Goal: Information Seeking & Learning: Find contact information

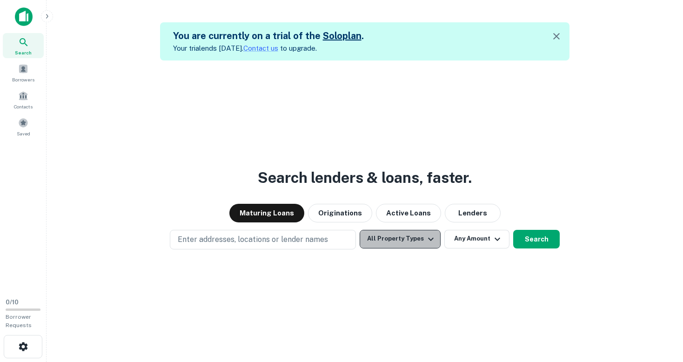
click at [409, 243] on button "All Property Types" at bounding box center [400, 239] width 81 height 19
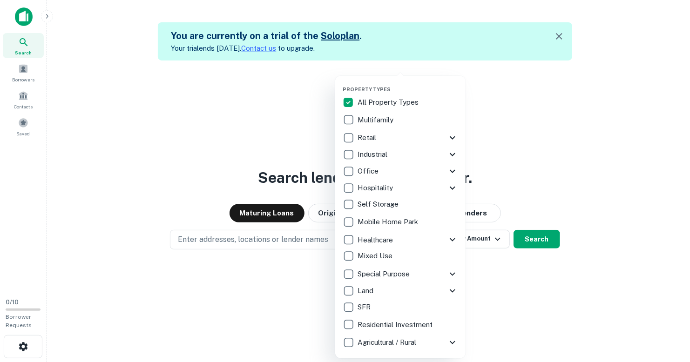
drag, startPoint x: 552, startPoint y: 140, endPoint x: 486, endPoint y: 223, distance: 106.3
click at [486, 223] on div at bounding box center [345, 181] width 690 height 362
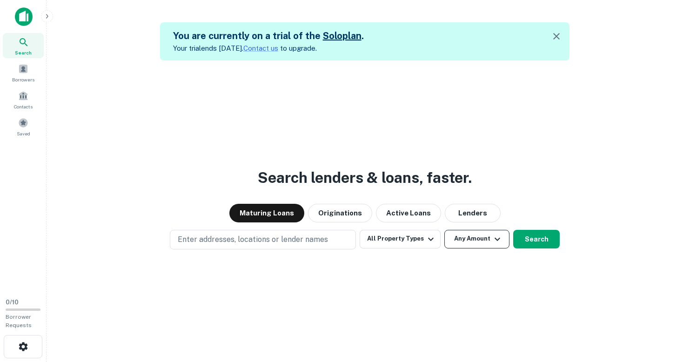
click at [486, 242] on button "Any Amount" at bounding box center [477, 239] width 65 height 19
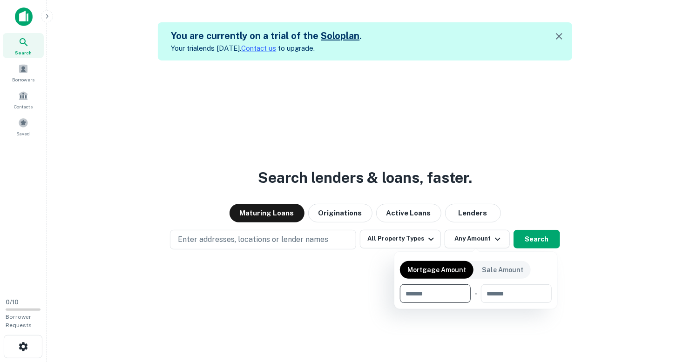
click at [437, 293] on input "number" at bounding box center [432, 293] width 64 height 19
type input "*******"
click at [506, 293] on input "number" at bounding box center [515, 293] width 59 height 19
type input "*********"
click at [341, 212] on div at bounding box center [345, 181] width 690 height 362
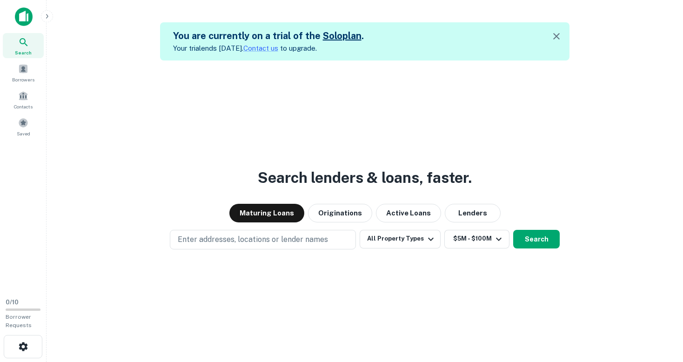
click at [341, 212] on button "Originations" at bounding box center [340, 213] width 64 height 19
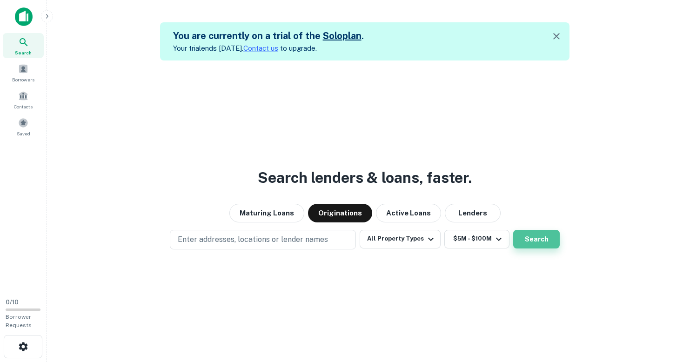
click at [532, 238] on button "Search" at bounding box center [536, 239] width 47 height 19
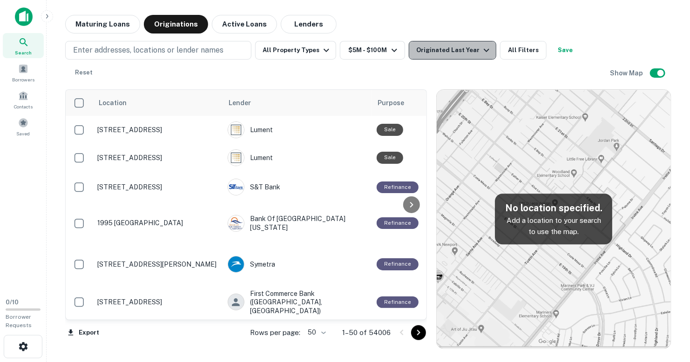
click at [481, 46] on icon "button" at bounding box center [486, 50] width 11 height 11
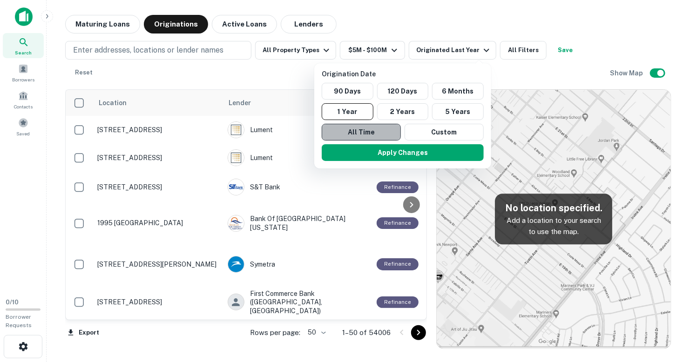
click at [366, 132] on button "All Time" at bounding box center [361, 132] width 79 height 17
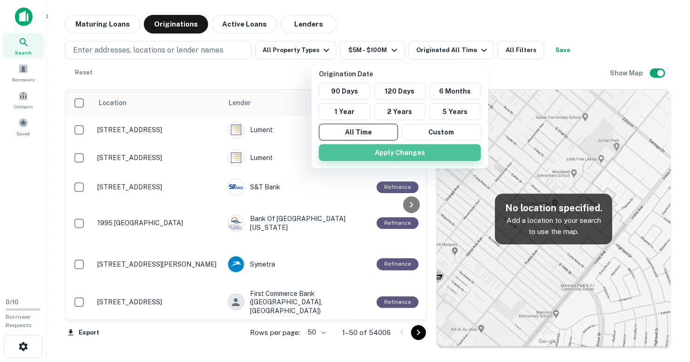
click at [412, 150] on button "Apply Changes" at bounding box center [400, 152] width 162 height 17
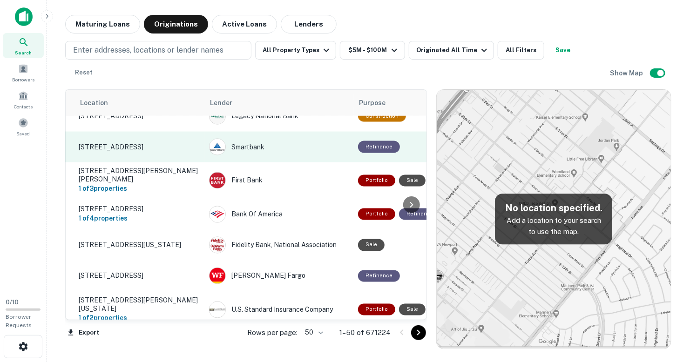
scroll to position [782, 19]
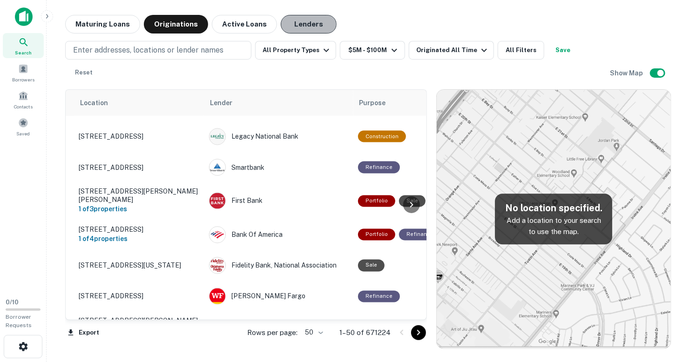
click at [297, 24] on button "Lenders" at bounding box center [309, 24] width 56 height 19
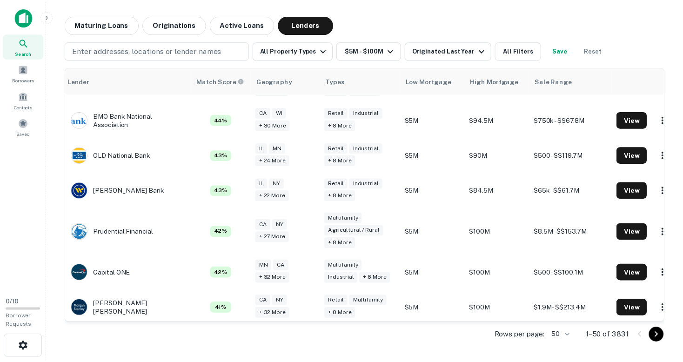
scroll to position [1300, 32]
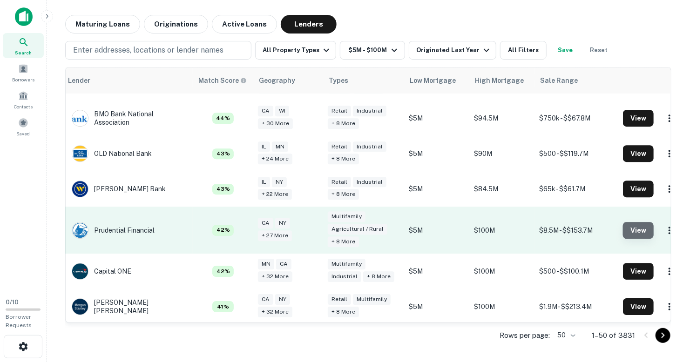
drag, startPoint x: 126, startPoint y: 191, endPoint x: 612, endPoint y: 191, distance: 485.9
click at [623, 222] on button "View" at bounding box center [638, 230] width 31 height 17
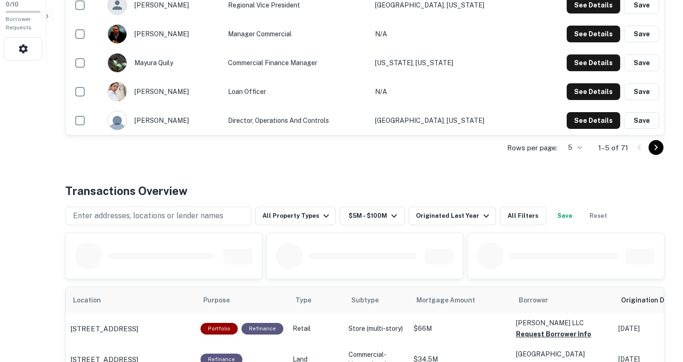
scroll to position [297, 0]
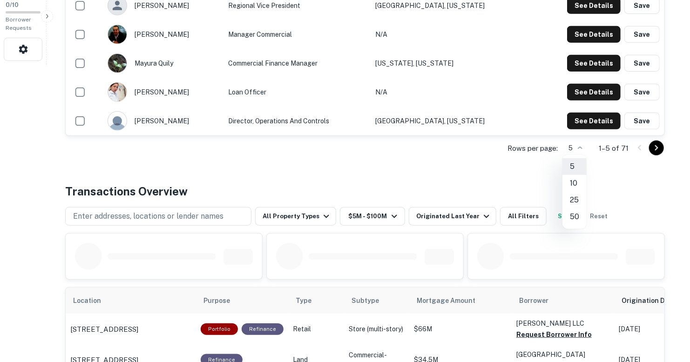
click at [577, 217] on li "50" at bounding box center [574, 217] width 24 height 17
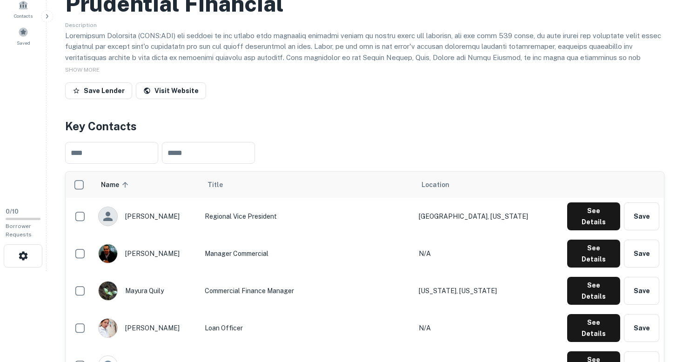
scroll to position [162, 0]
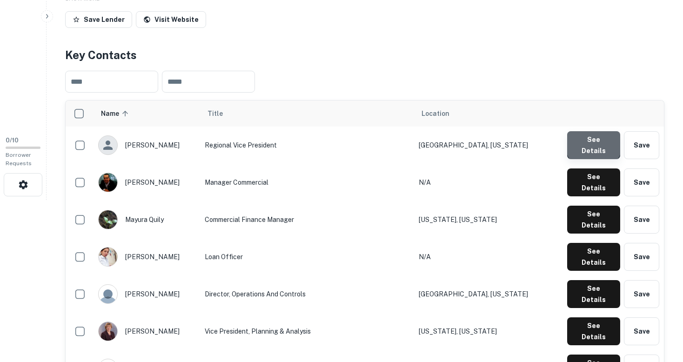
click at [596, 143] on button "See Details" at bounding box center [593, 145] width 53 height 28
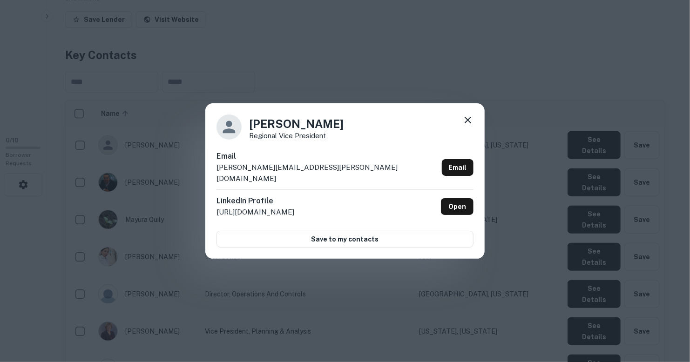
click at [302, 171] on div "Email [PERSON_NAME][EMAIL_ADDRESS][PERSON_NAME][DOMAIN_NAME] Email" at bounding box center [344, 170] width 257 height 39
copy div "[PERSON_NAME][EMAIL_ADDRESS][PERSON_NAME][DOMAIN_NAME] Email"
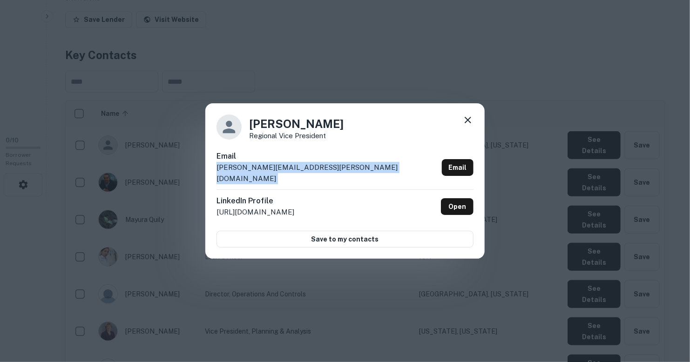
copy div "[PERSON_NAME][EMAIL_ADDRESS][PERSON_NAME][DOMAIN_NAME] Email"
click at [468, 123] on icon at bounding box center [468, 120] width 7 height 7
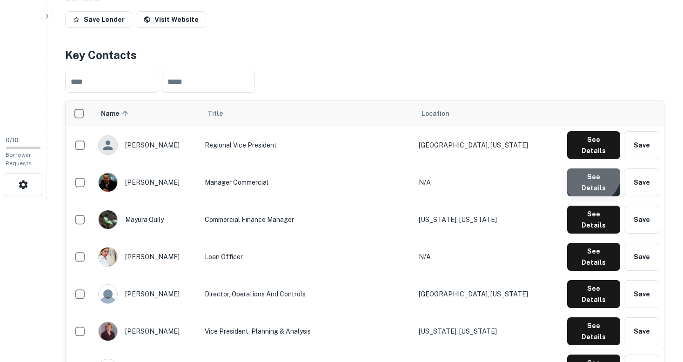
click at [593, 168] on button "See Details" at bounding box center [593, 182] width 53 height 28
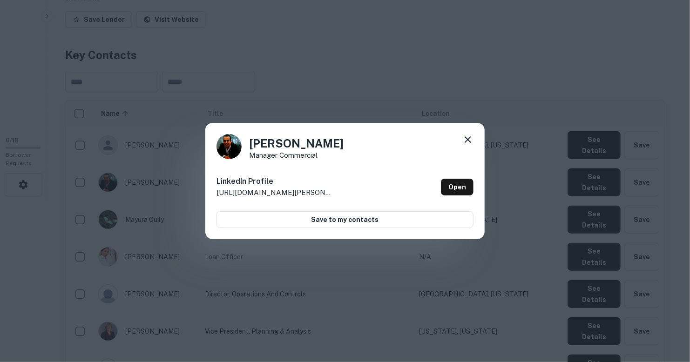
click at [573, 118] on div "[PERSON_NAME] Manager Commercial LinkedIn Profile [URL][DOMAIN_NAME][PERSON_NAM…" at bounding box center [345, 181] width 690 height 362
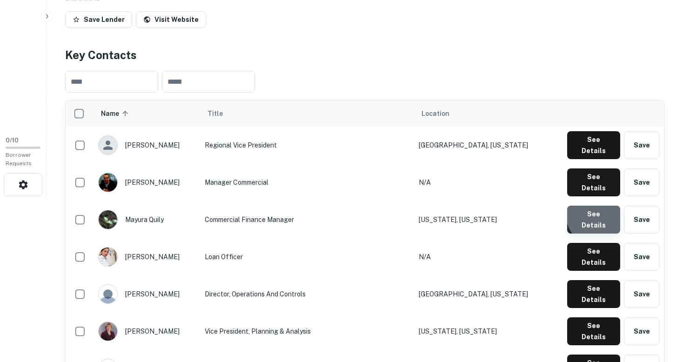
click at [601, 206] on button "See Details" at bounding box center [593, 220] width 53 height 28
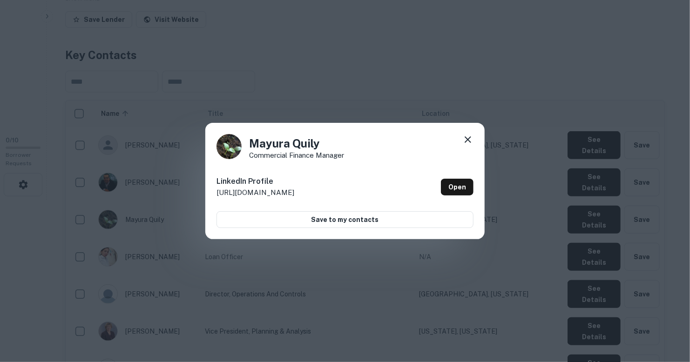
click at [573, 171] on div "Mayura Quily Commercial Finance Manager LinkedIn Profile [URL][DOMAIN_NAME] Ope…" at bounding box center [345, 181] width 690 height 362
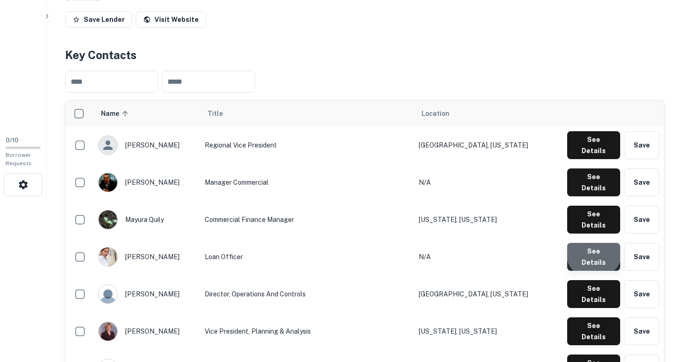
click at [596, 243] on button "See Details" at bounding box center [593, 257] width 53 height 28
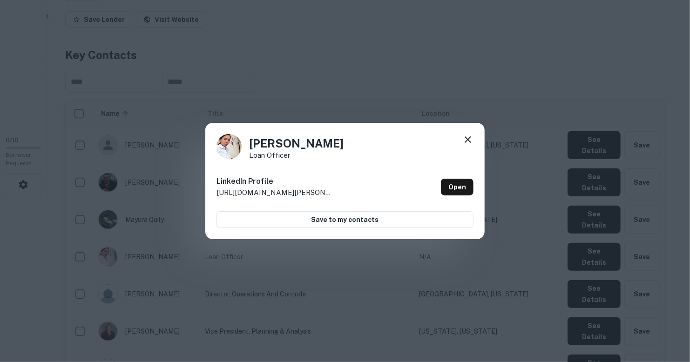
click at [554, 198] on div "[PERSON_NAME] Loan Officer LinkedIn Profile [URL][DOMAIN_NAME][PERSON_NAME] Ope…" at bounding box center [345, 181] width 690 height 362
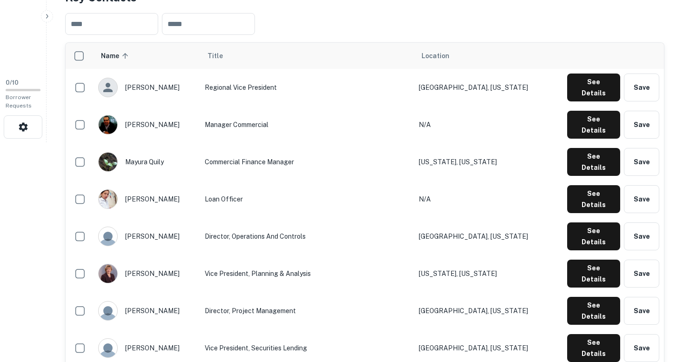
scroll to position [221, 0]
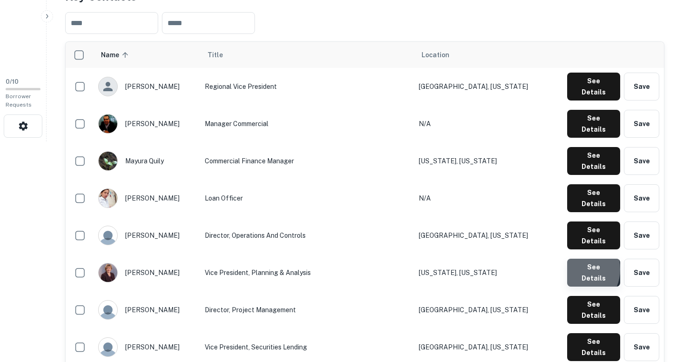
click at [577, 259] on button "See Details" at bounding box center [593, 273] width 53 height 28
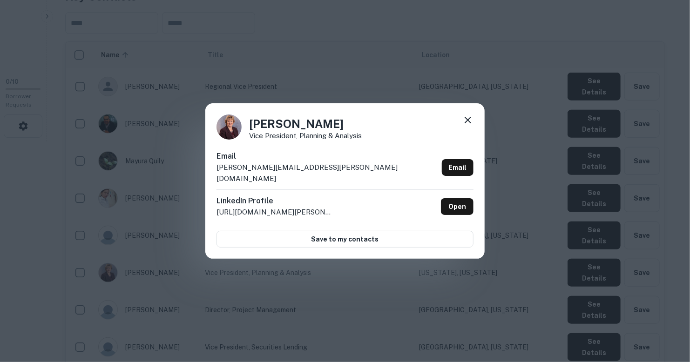
click at [315, 170] on div "Email [PERSON_NAME][EMAIL_ADDRESS][PERSON_NAME][DOMAIN_NAME] Email" at bounding box center [344, 170] width 257 height 39
click at [301, 173] on p "[PERSON_NAME][EMAIL_ADDRESS][PERSON_NAME][DOMAIN_NAME]" at bounding box center [327, 173] width 222 height 22
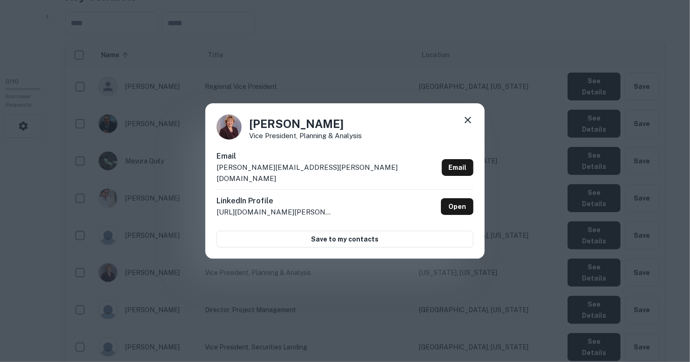
click at [315, 173] on div "Email [PERSON_NAME][EMAIL_ADDRESS][PERSON_NAME][DOMAIN_NAME] Email" at bounding box center [344, 170] width 257 height 39
click at [313, 173] on p "[PERSON_NAME][EMAIL_ADDRESS][PERSON_NAME][DOMAIN_NAME]" at bounding box center [327, 173] width 222 height 22
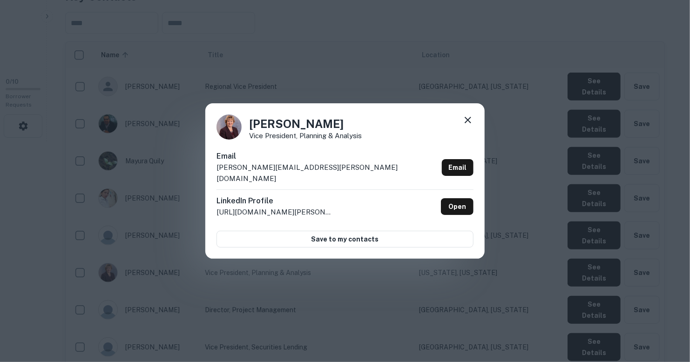
click at [323, 171] on div "Email [PERSON_NAME][EMAIL_ADDRESS][PERSON_NAME][DOMAIN_NAME] Email" at bounding box center [344, 170] width 257 height 39
copy div "[PERSON_NAME][EMAIL_ADDRESS][PERSON_NAME][DOMAIN_NAME] Email"
drag, startPoint x: 467, startPoint y: 132, endPoint x: 470, endPoint y: 125, distance: 7.3
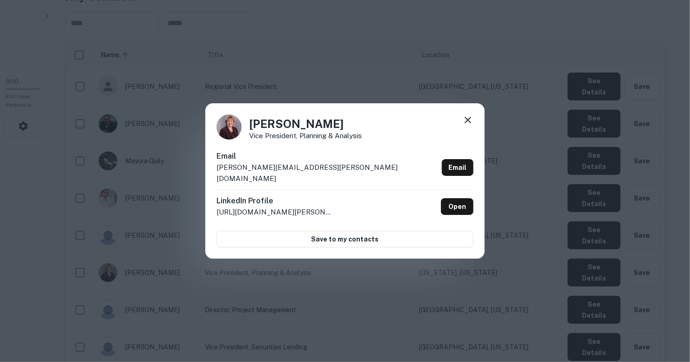
click at [470, 125] on div at bounding box center [467, 122] width 11 height 14
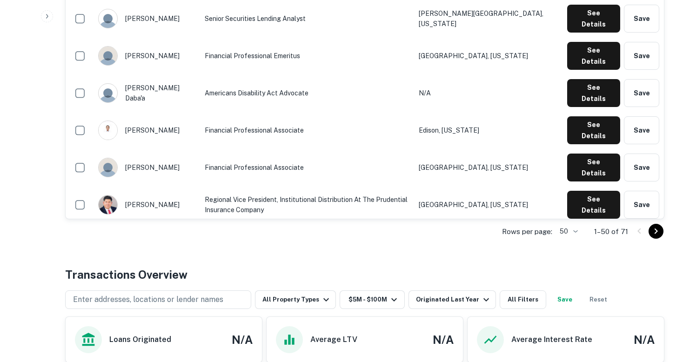
scroll to position [1524, 0]
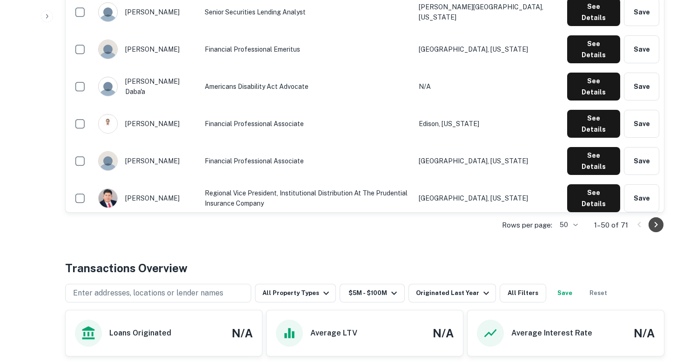
click at [656, 222] on icon "Go to next page" at bounding box center [656, 225] width 3 height 6
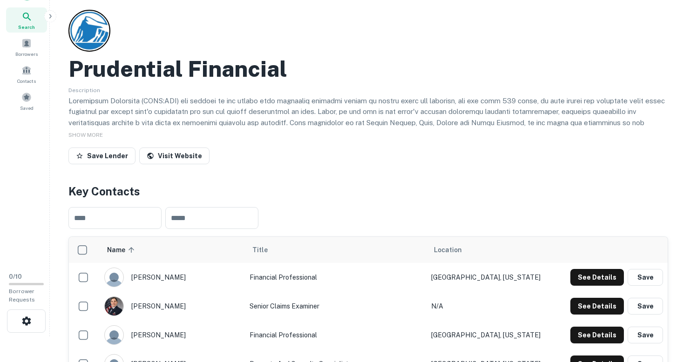
scroll to position [0, 0]
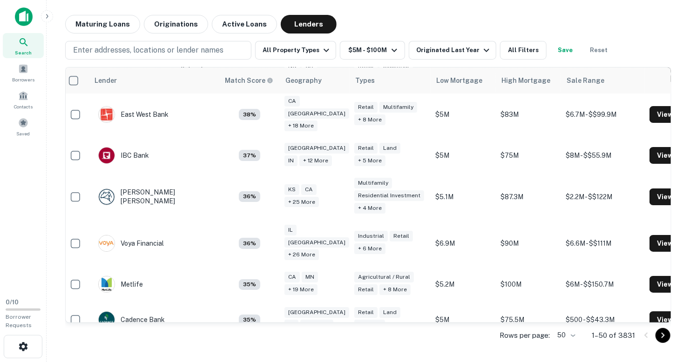
scroll to position [1605, 32]
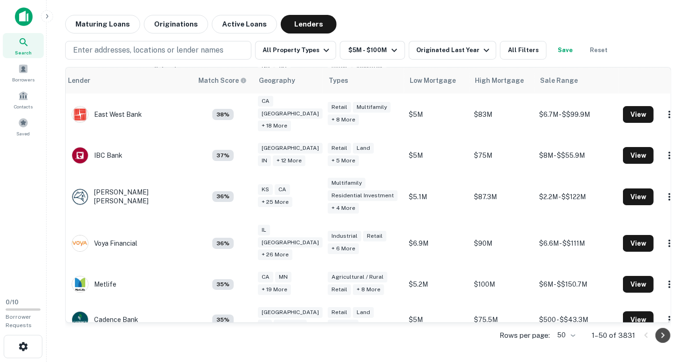
click at [661, 333] on icon "Go to next page" at bounding box center [662, 335] width 11 height 11
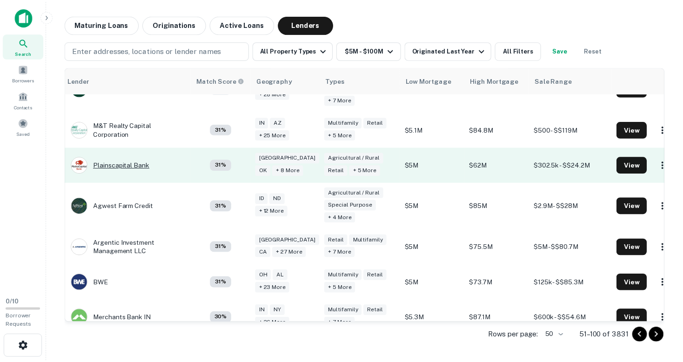
scroll to position [184, 32]
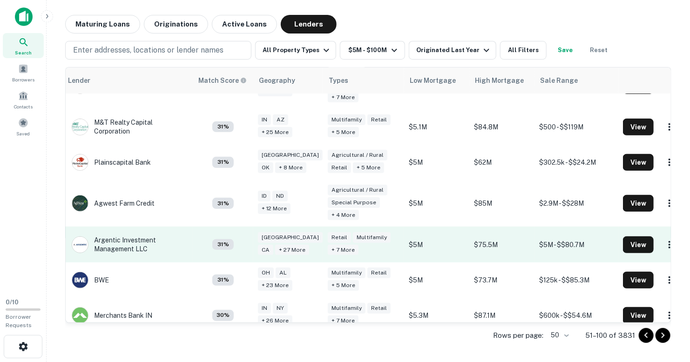
drag, startPoint x: 115, startPoint y: 225, endPoint x: 380, endPoint y: 235, distance: 265.5
drag, startPoint x: 380, startPoint y: 235, endPoint x: 619, endPoint y: 236, distance: 238.8
click at [623, 236] on button "View" at bounding box center [638, 244] width 31 height 17
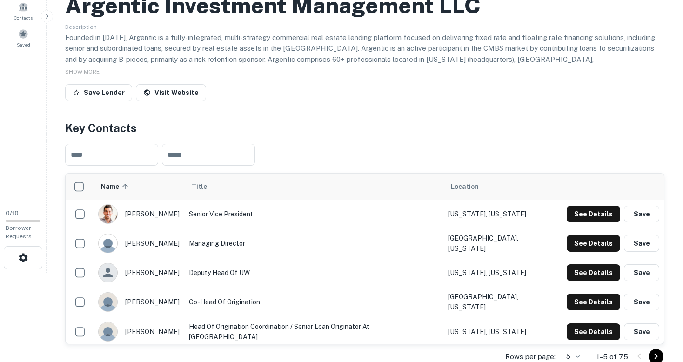
scroll to position [89, 0]
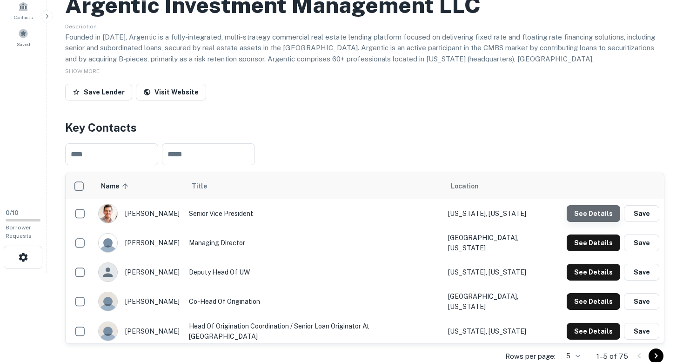
click at [598, 214] on button "See Details" at bounding box center [594, 213] width 54 height 17
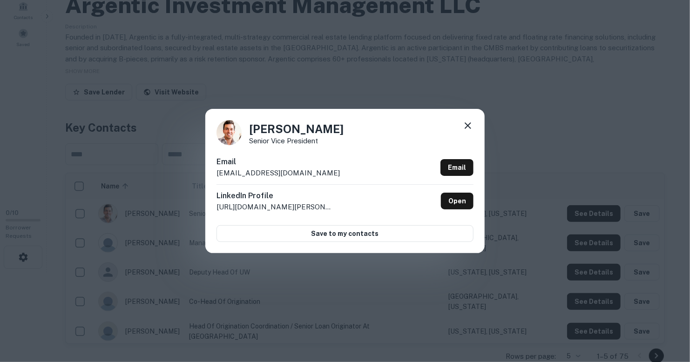
click at [312, 172] on div "Email [EMAIL_ADDRESS][DOMAIN_NAME] Email" at bounding box center [344, 170] width 257 height 28
copy div "[EMAIL_ADDRESS][DOMAIN_NAME] Email"
click at [411, 70] on div "[PERSON_NAME] Senior Vice President Email [EMAIL_ADDRESS][DOMAIN_NAME] Email Li…" at bounding box center [345, 181] width 690 height 362
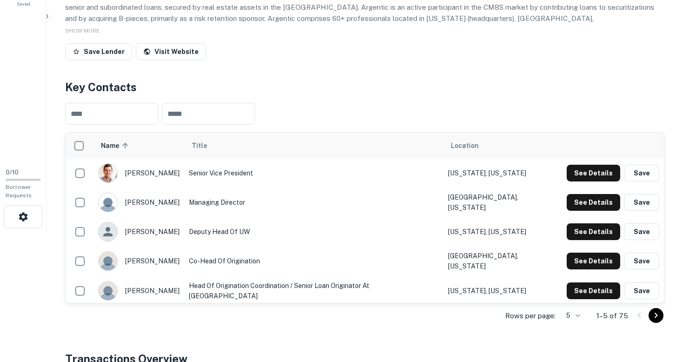
scroll to position [129, 0]
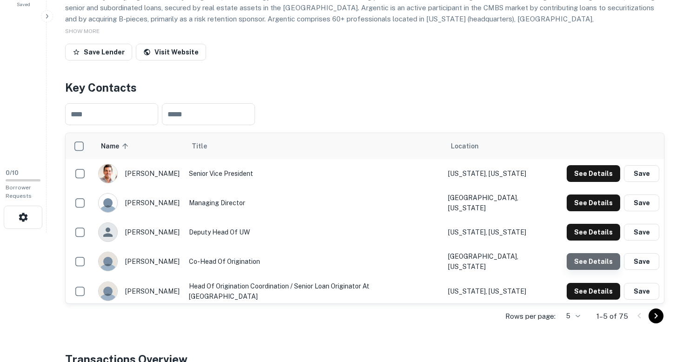
click at [597, 259] on button "See Details" at bounding box center [594, 261] width 54 height 17
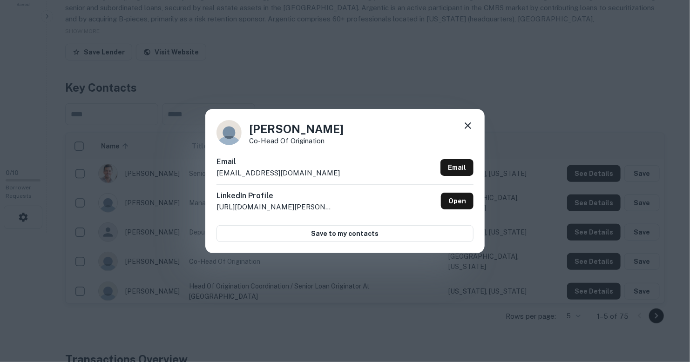
click at [307, 171] on p "[EMAIL_ADDRESS][DOMAIN_NAME]" at bounding box center [277, 173] width 123 height 11
copy div "[EMAIL_ADDRESS][DOMAIN_NAME] Email"
click at [472, 128] on icon at bounding box center [467, 125] width 11 height 11
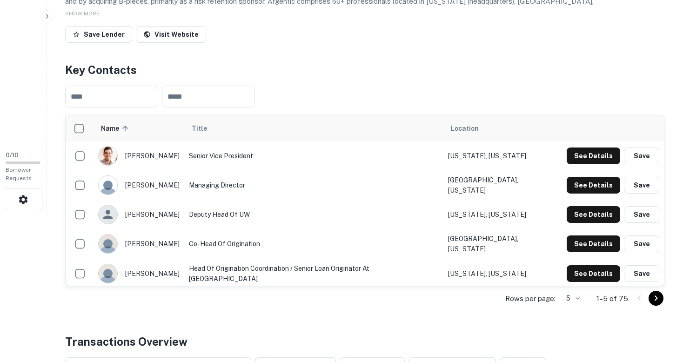
scroll to position [148, 0]
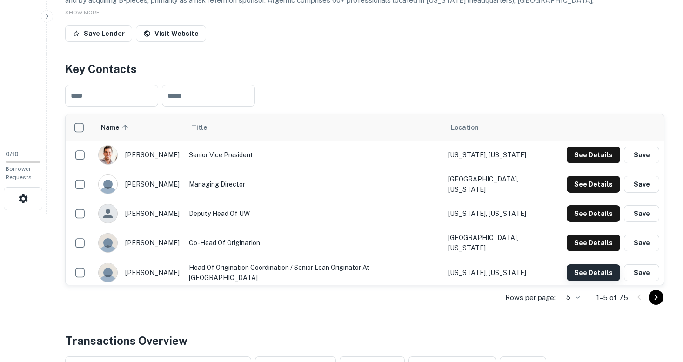
click at [584, 268] on button "See Details" at bounding box center [594, 272] width 54 height 17
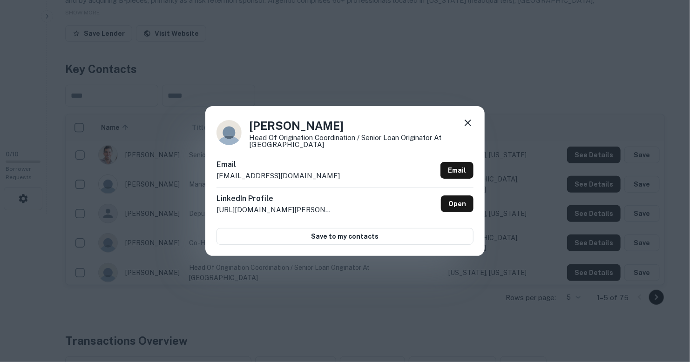
click at [308, 175] on div "Email [EMAIL_ADDRESS][DOMAIN_NAME] Email" at bounding box center [344, 173] width 257 height 28
copy div "[EMAIL_ADDRESS][DOMAIN_NAME] Email"
click at [466, 126] on icon at bounding box center [467, 122] width 11 height 11
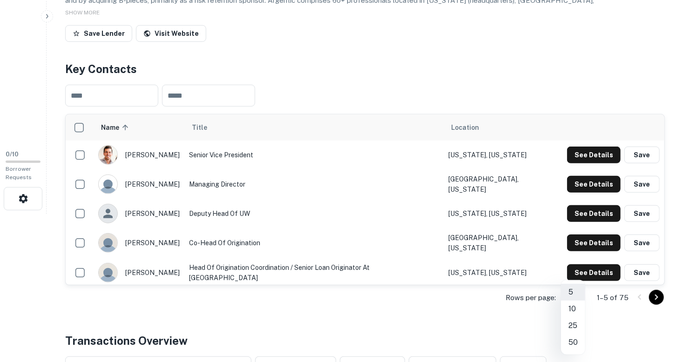
click at [578, 214] on body "Search Borrowers Contacts Saved 0 / 10 Borrower Requests Back to search Argenti…" at bounding box center [345, 33] width 690 height 362
click at [575, 345] on li "50" at bounding box center [573, 342] width 24 height 17
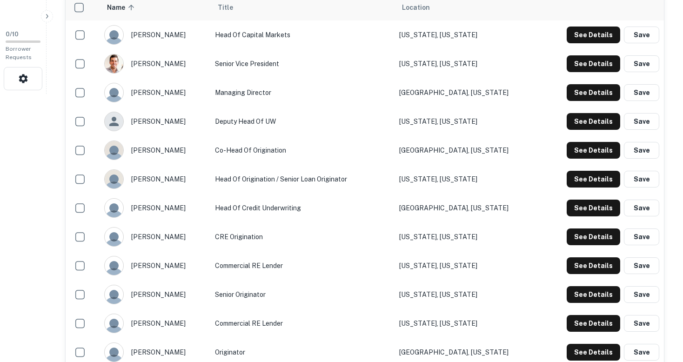
scroll to position [273, 0]
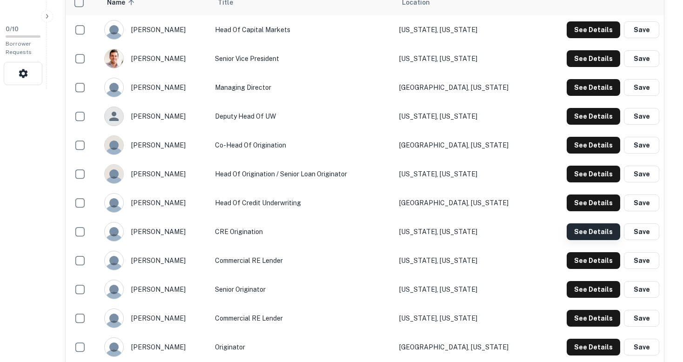
click at [613, 230] on button "See Details" at bounding box center [594, 231] width 54 height 17
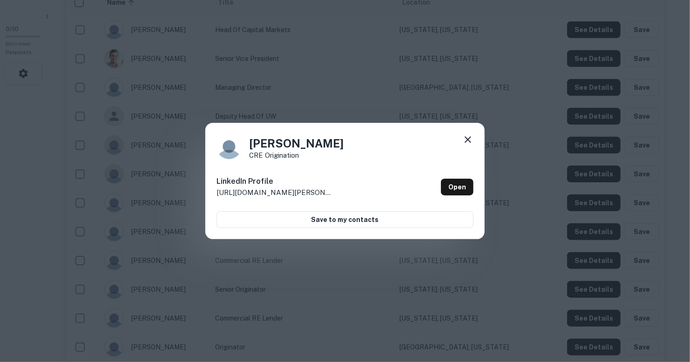
click at [471, 138] on icon at bounding box center [467, 139] width 11 height 11
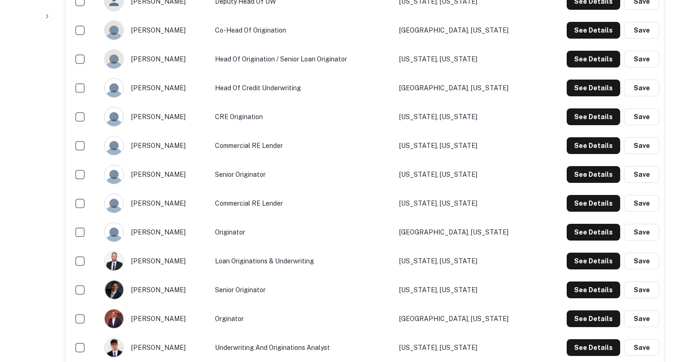
scroll to position [391, 0]
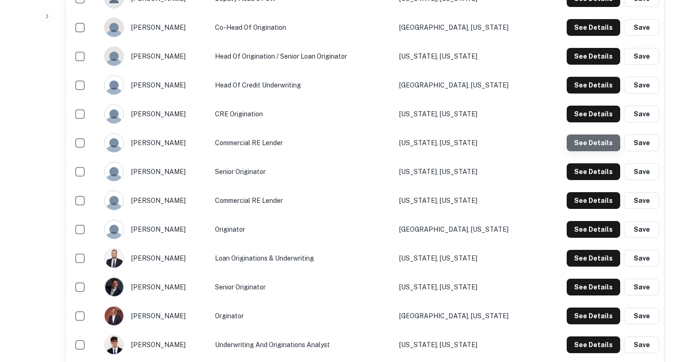
click at [592, 139] on button "See Details" at bounding box center [594, 143] width 54 height 17
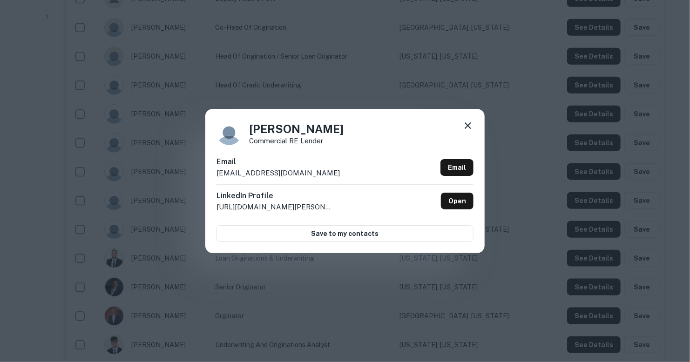
click at [306, 173] on div "Email [EMAIL_ADDRESS][DOMAIN_NAME] Email" at bounding box center [344, 170] width 257 height 28
copy div "[EMAIL_ADDRESS][DOMAIN_NAME] Email"
click at [348, 139] on div "[PERSON_NAME] Commercial RE Lender" at bounding box center [344, 132] width 257 height 25
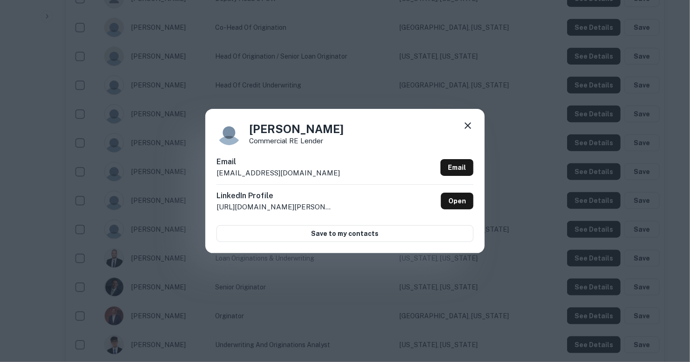
click at [350, 99] on div "[PERSON_NAME] Commercial RE Lender Email [EMAIL_ADDRESS][DOMAIN_NAME] Email Lin…" at bounding box center [345, 181] width 690 height 362
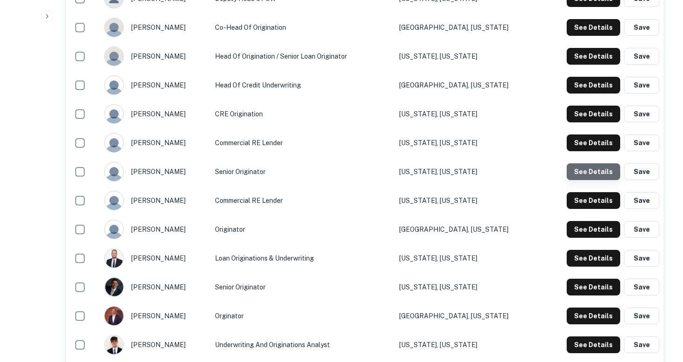
click at [588, 163] on button "See Details" at bounding box center [594, 171] width 54 height 17
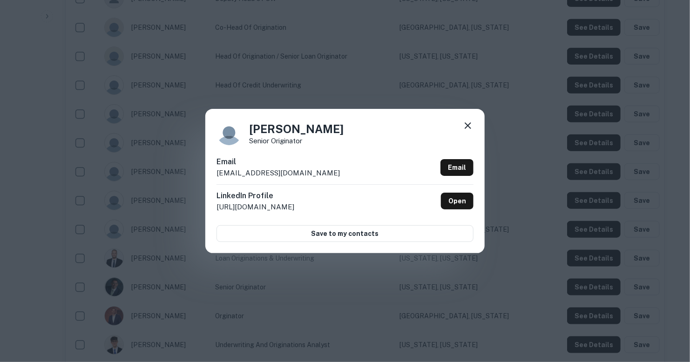
click at [303, 174] on div "Email [EMAIL_ADDRESS][DOMAIN_NAME] Email" at bounding box center [344, 170] width 257 height 28
copy div "[EMAIL_ADDRESS][DOMAIN_NAME] Email"
click at [316, 296] on div "[PERSON_NAME] Senior Originator Email [EMAIL_ADDRESS][DOMAIN_NAME] Email Linked…" at bounding box center [345, 181] width 690 height 362
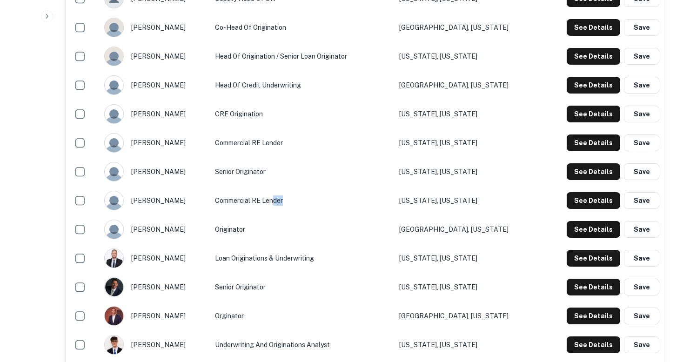
drag, startPoint x: 320, startPoint y: 202, endPoint x: 396, endPoint y: 208, distance: 75.6
click at [300, 201] on td "Commercial RE Lender" at bounding box center [302, 200] width 184 height 29
click at [596, 199] on button "See Details" at bounding box center [594, 200] width 54 height 17
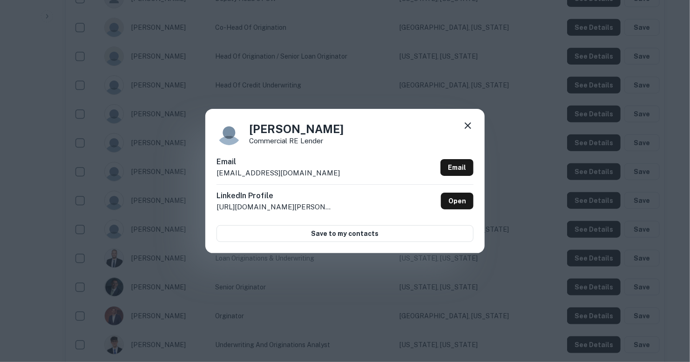
click at [309, 168] on div "Email [EMAIL_ADDRESS][DOMAIN_NAME] Email" at bounding box center [344, 170] width 257 height 28
click at [299, 173] on div "Email [EMAIL_ADDRESS][DOMAIN_NAME] Email" at bounding box center [344, 170] width 257 height 28
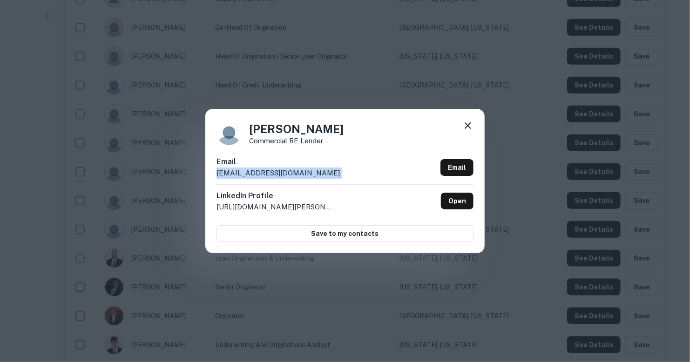
click at [465, 121] on icon at bounding box center [467, 125] width 11 height 11
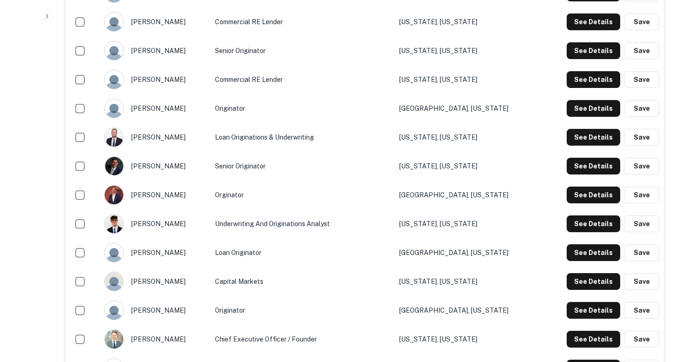
scroll to position [513, 0]
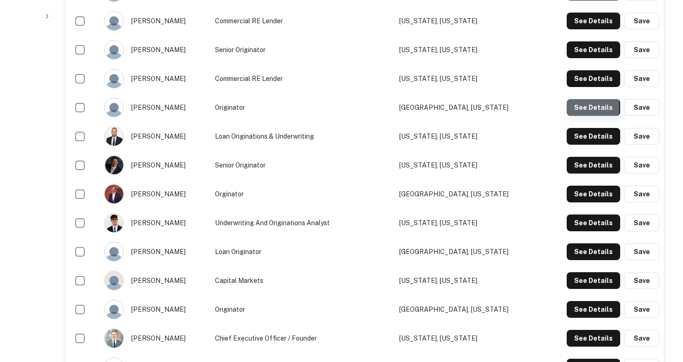
click at [579, 107] on button "See Details" at bounding box center [594, 107] width 54 height 17
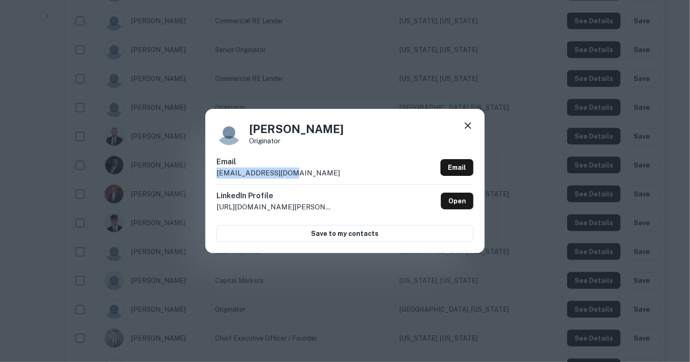
drag, startPoint x: 287, startPoint y: 173, endPoint x: 216, endPoint y: 175, distance: 71.2
click at [216, 175] on div "[PERSON_NAME] Originator Email [EMAIL_ADDRESS][DOMAIN_NAME] Email LinkedIn Prof…" at bounding box center [344, 181] width 279 height 144
copy p "[EMAIL_ADDRESS][DOMAIN_NAME]"
click at [468, 124] on icon at bounding box center [467, 125] width 11 height 11
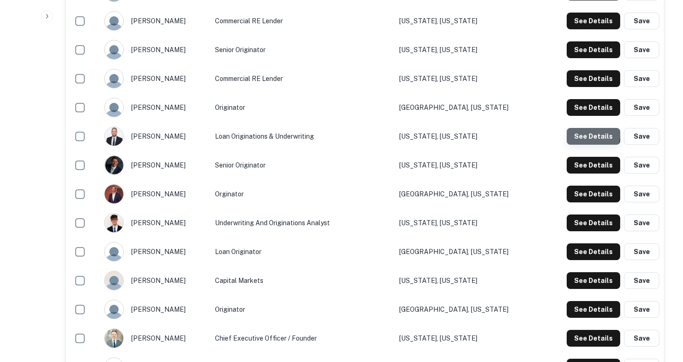
click at [587, 134] on button "See Details" at bounding box center [594, 136] width 54 height 17
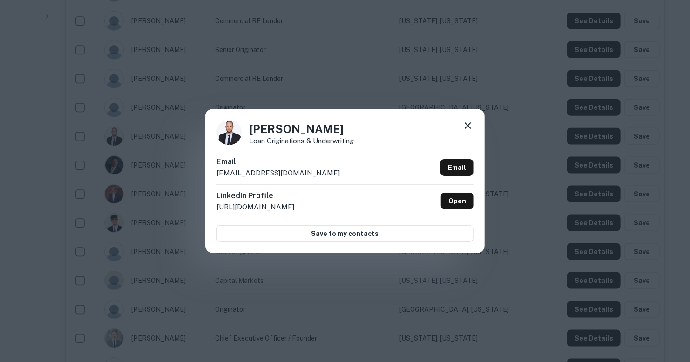
click at [286, 174] on div "Email [EMAIL_ADDRESS][DOMAIN_NAME] Email" at bounding box center [344, 170] width 257 height 28
copy div "[EMAIL_ADDRESS][DOMAIN_NAME] Email"
click at [406, 96] on div "[PERSON_NAME] Loan Originations & Underwriting Email [EMAIL_ADDRESS][DOMAIN_NAM…" at bounding box center [345, 181] width 690 height 362
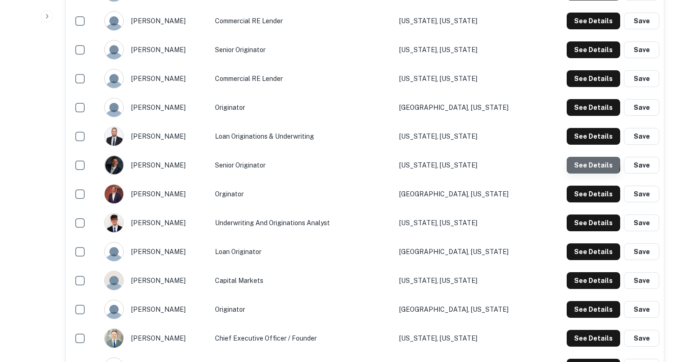
click at [584, 162] on button "See Details" at bounding box center [594, 165] width 54 height 17
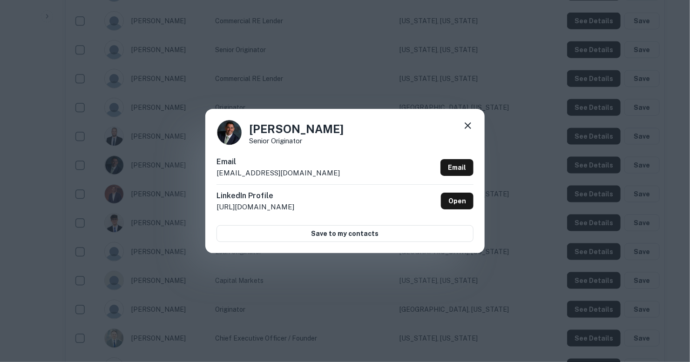
click at [322, 169] on div "Email [EMAIL_ADDRESS][DOMAIN_NAME] Email" at bounding box center [344, 170] width 257 height 28
click at [216, 268] on div "[PERSON_NAME] Senior Originator Email [EMAIL_ADDRESS][DOMAIN_NAME] Email Linked…" at bounding box center [345, 181] width 690 height 362
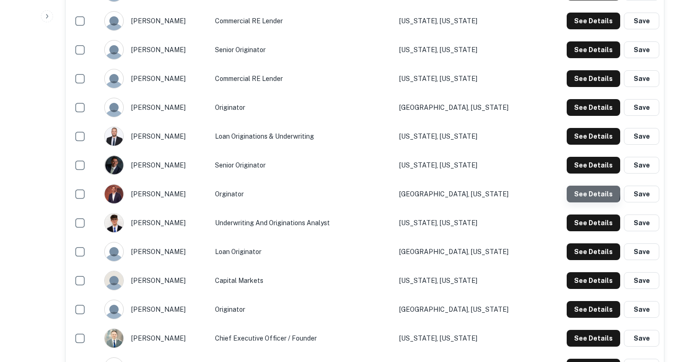
click at [588, 192] on button "See Details" at bounding box center [594, 194] width 54 height 17
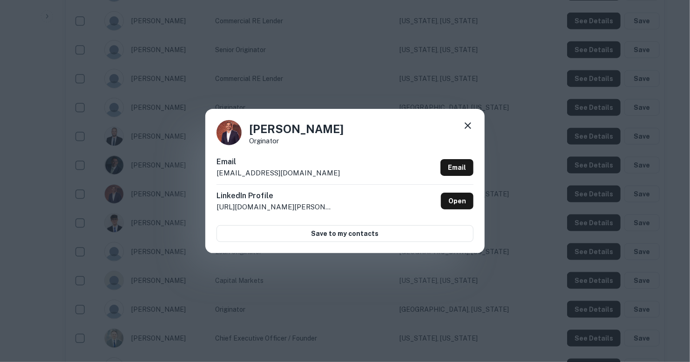
click at [292, 173] on div "Email [EMAIL_ADDRESS][DOMAIN_NAME] Email" at bounding box center [344, 170] width 257 height 28
click at [465, 126] on icon at bounding box center [467, 125] width 11 height 11
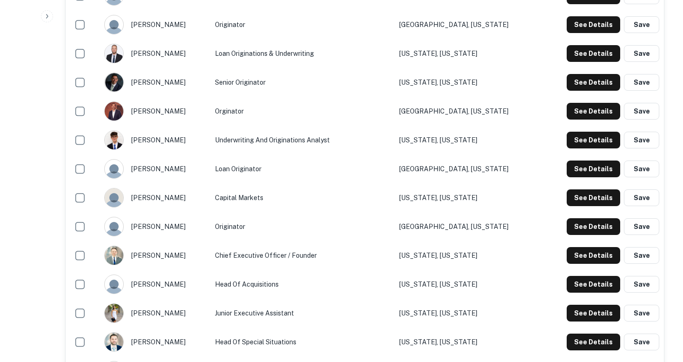
scroll to position [597, 0]
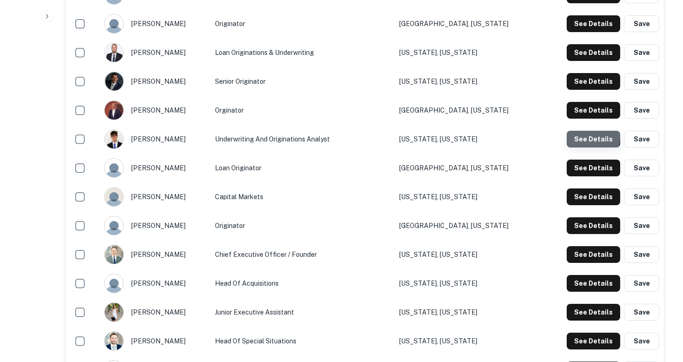
click at [581, 136] on button "See Details" at bounding box center [594, 139] width 54 height 17
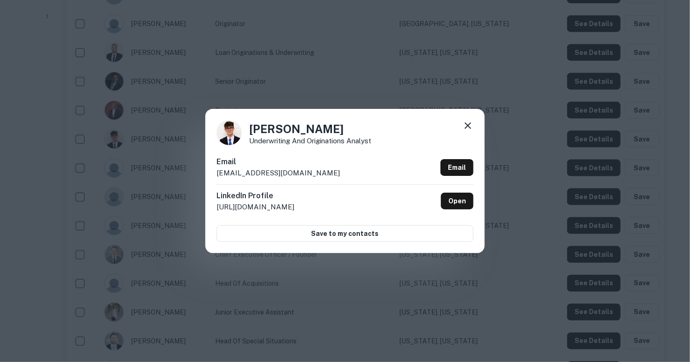
click at [297, 173] on div "Email [EMAIL_ADDRESS][DOMAIN_NAME] Email" at bounding box center [344, 170] width 257 height 28
click at [134, 206] on div "[PERSON_NAME] Underwriting and Originations Analyst Email [EMAIL_ADDRESS][DOMAI…" at bounding box center [345, 181] width 690 height 362
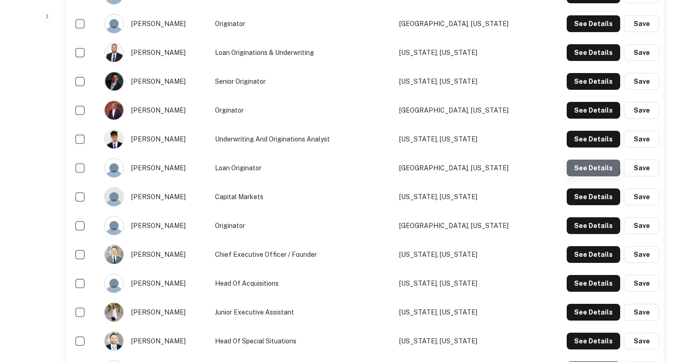
click at [587, 163] on button "See Details" at bounding box center [594, 168] width 54 height 17
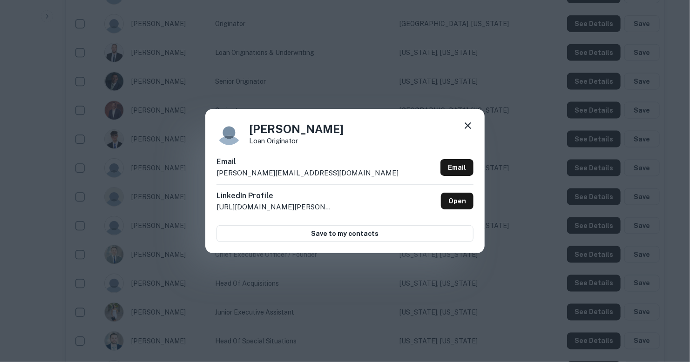
click at [302, 173] on p "[PERSON_NAME][EMAIL_ADDRESS][DOMAIN_NAME]" at bounding box center [307, 173] width 182 height 11
click at [465, 128] on icon at bounding box center [468, 125] width 7 height 7
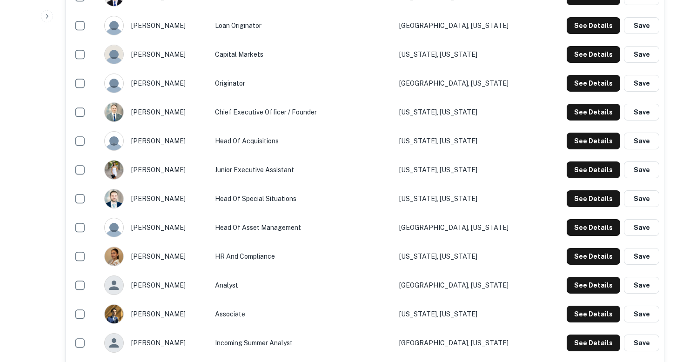
scroll to position [740, 0]
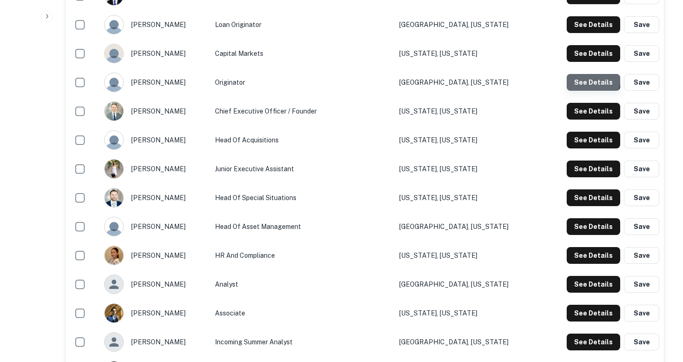
click at [588, 78] on button "See Details" at bounding box center [594, 82] width 54 height 17
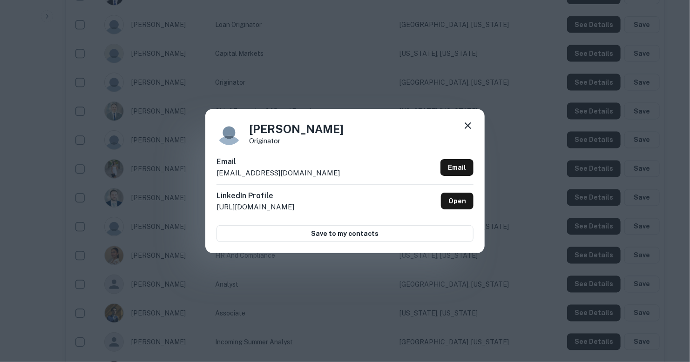
click at [301, 173] on div "Email [EMAIL_ADDRESS][DOMAIN_NAME] Email" at bounding box center [344, 170] width 257 height 28
click at [471, 124] on icon at bounding box center [467, 125] width 11 height 11
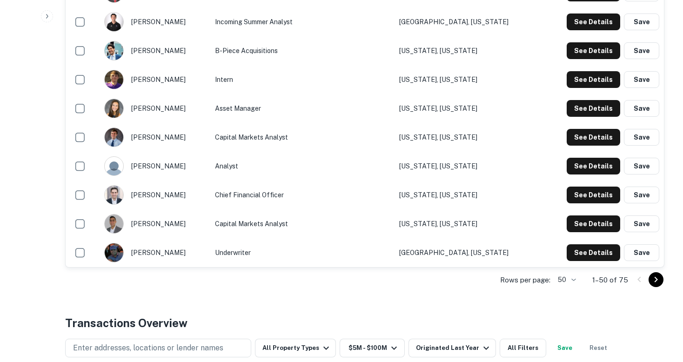
scroll to position [1466, 0]
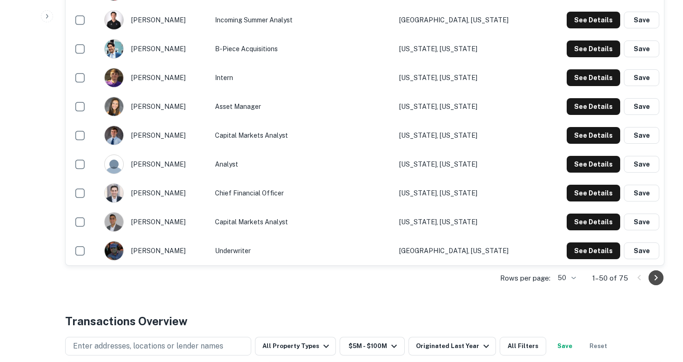
click at [656, 275] on icon "Go to next page" at bounding box center [656, 277] width 11 height 11
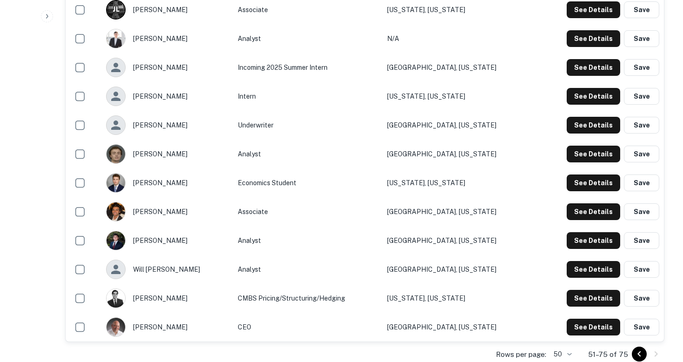
scroll to position [745, 0]
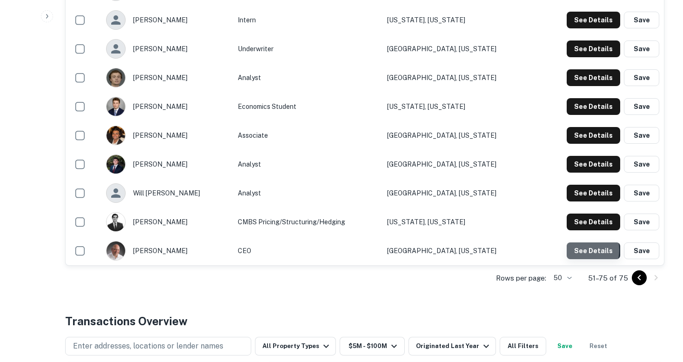
click at [582, 249] on button "See Details" at bounding box center [594, 251] width 54 height 17
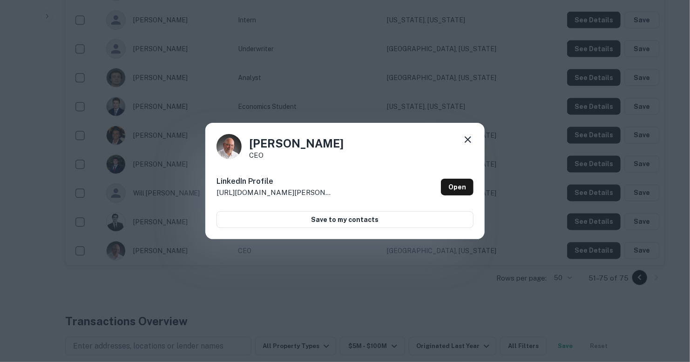
click at [529, 159] on div "[PERSON_NAME] CEO LinkedIn Profile [URL][DOMAIN_NAME][PERSON_NAME] Open Save to…" at bounding box center [345, 181] width 690 height 362
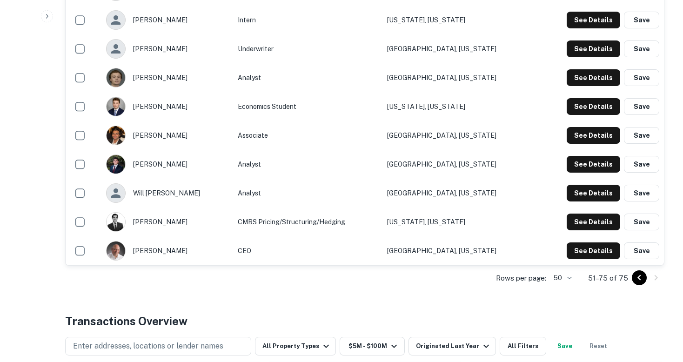
click at [631, 238] on td "See Details Save" at bounding box center [599, 250] width 130 height 29
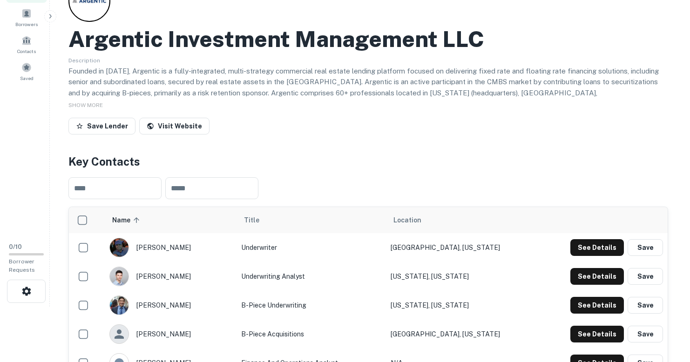
scroll to position [0, 0]
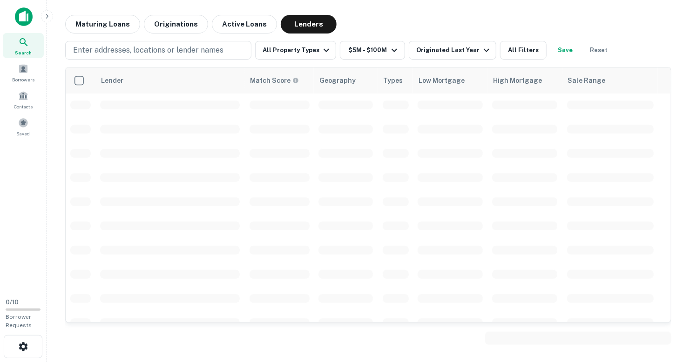
scroll to position [184, 0]
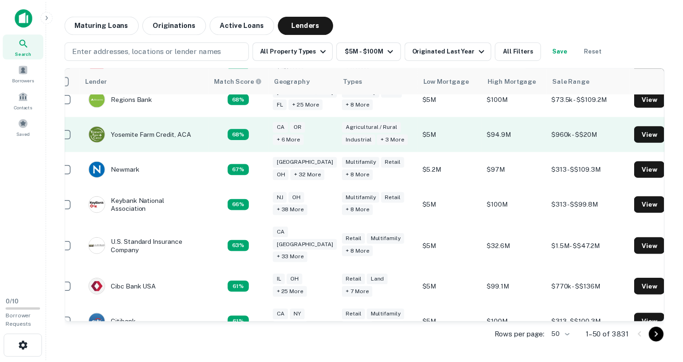
scroll to position [459, 14]
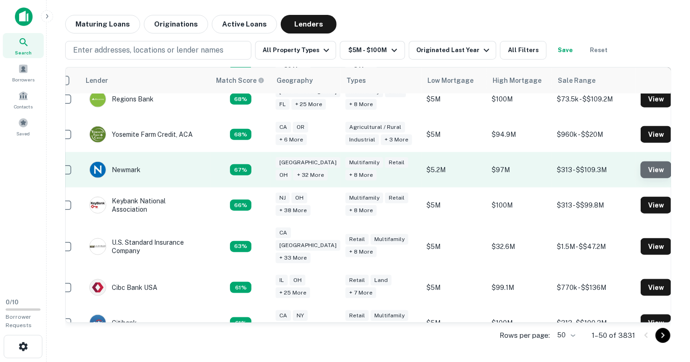
drag, startPoint x: 140, startPoint y: 158, endPoint x: 639, endPoint y: 156, distance: 498.5
drag, startPoint x: 639, startPoint y: 156, endPoint x: 644, endPoint y: 159, distance: 6.2
click at [644, 162] on button "View" at bounding box center [655, 170] width 31 height 17
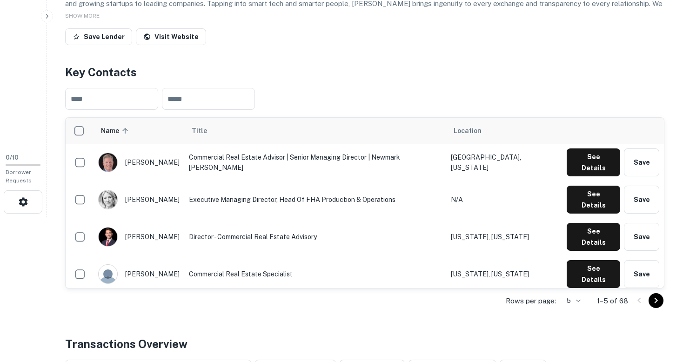
scroll to position [145, 0]
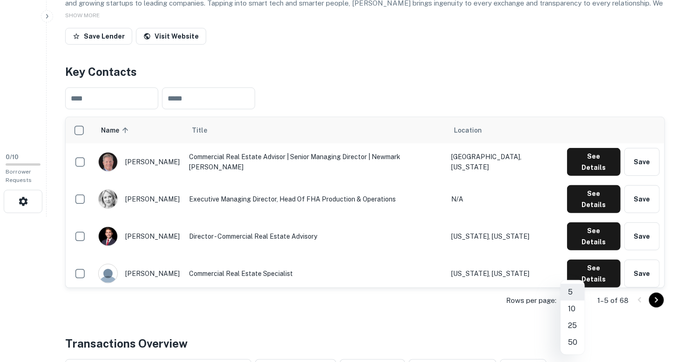
click at [578, 217] on body "Search Borrowers Contacts Saved 0 / 10 Borrower Requests Back to search Newmark…" at bounding box center [345, 36] width 690 height 362
click at [573, 338] on li "50" at bounding box center [572, 342] width 24 height 17
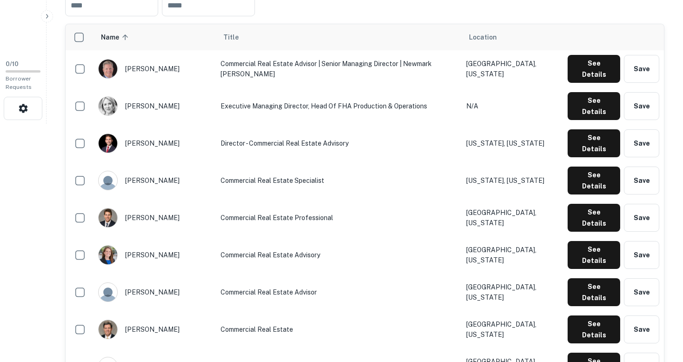
scroll to position [238, 0]
click at [591, 62] on button "See Details" at bounding box center [594, 69] width 53 height 28
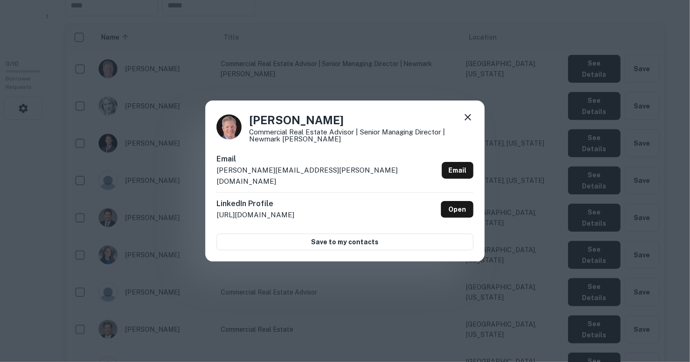
click at [292, 175] on p "[PERSON_NAME][EMAIL_ADDRESS][PERSON_NAME][DOMAIN_NAME]" at bounding box center [327, 176] width 222 height 22
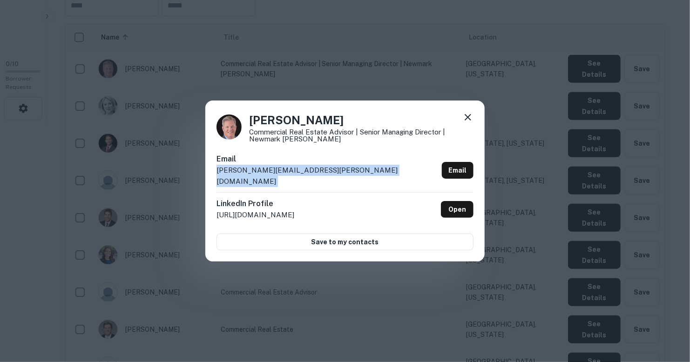
click at [292, 175] on p "[PERSON_NAME][EMAIL_ADDRESS][PERSON_NAME][DOMAIN_NAME]" at bounding box center [327, 176] width 222 height 22
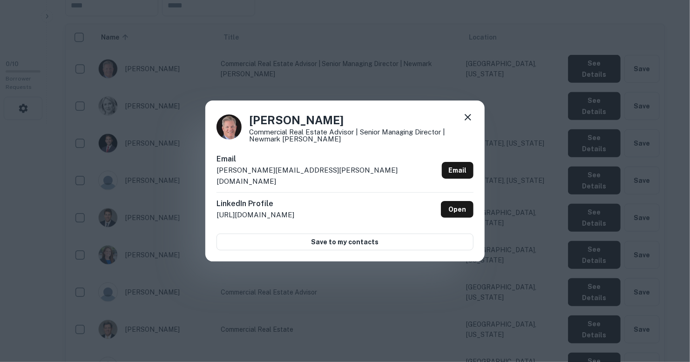
click at [289, 271] on div "[PERSON_NAME] Commercial Real Estate Advisor | Senior Managing Director | Newma…" at bounding box center [345, 181] width 690 height 362
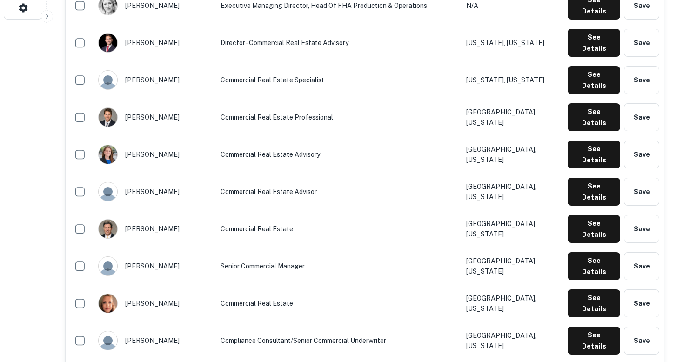
scroll to position [339, 0]
click at [579, 66] on button "See Details" at bounding box center [594, 80] width 53 height 28
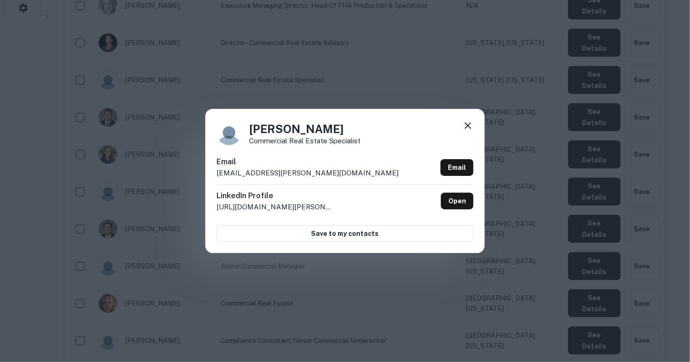
click at [304, 173] on div "Email [EMAIL_ADDRESS][PERSON_NAME][DOMAIN_NAME] Email" at bounding box center [344, 170] width 257 height 28
click at [467, 127] on icon at bounding box center [468, 125] width 7 height 7
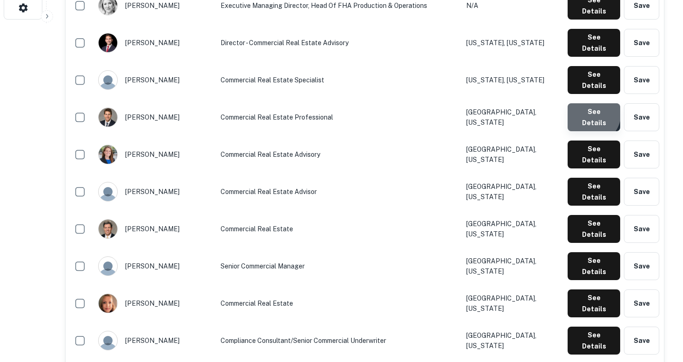
click at [590, 103] on button "See Details" at bounding box center [594, 117] width 53 height 28
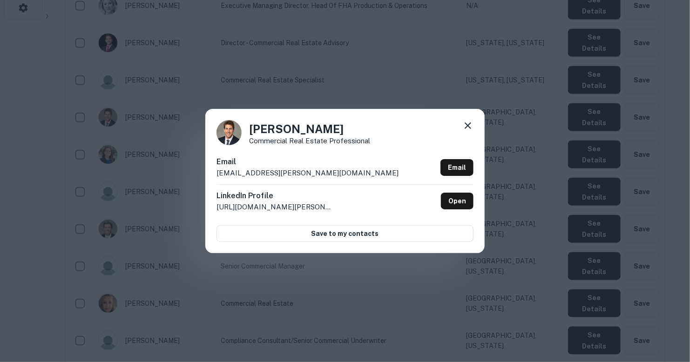
click at [297, 172] on div "Email [EMAIL_ADDRESS][PERSON_NAME][DOMAIN_NAME] Email" at bounding box center [344, 170] width 257 height 28
click at [469, 124] on icon at bounding box center [468, 125] width 7 height 7
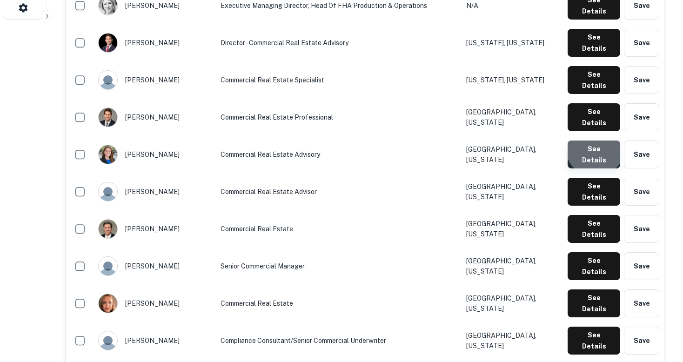
click at [597, 141] on button "See Details" at bounding box center [594, 155] width 53 height 28
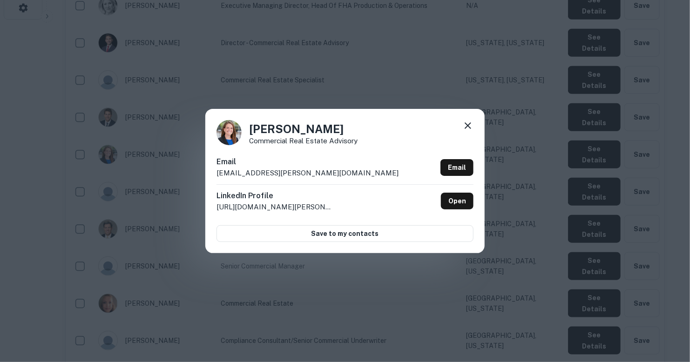
click at [292, 175] on div "Email [EMAIL_ADDRESS][PERSON_NAME][DOMAIN_NAME] Email" at bounding box center [344, 170] width 257 height 28
click at [447, 46] on div "[PERSON_NAME] Commercial Real Estate Advisory Email [EMAIL_ADDRESS][PERSON_NAME…" at bounding box center [345, 181] width 690 height 362
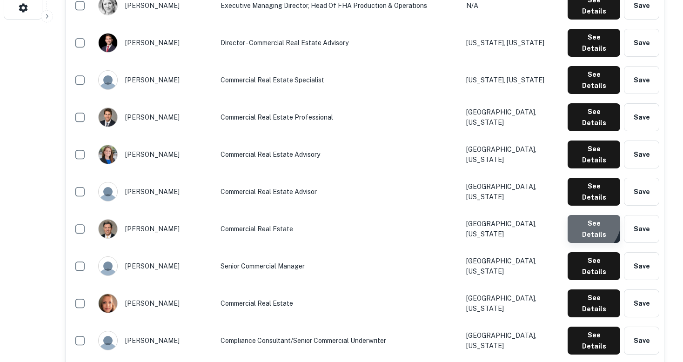
click at [586, 215] on button "See Details" at bounding box center [594, 229] width 53 height 28
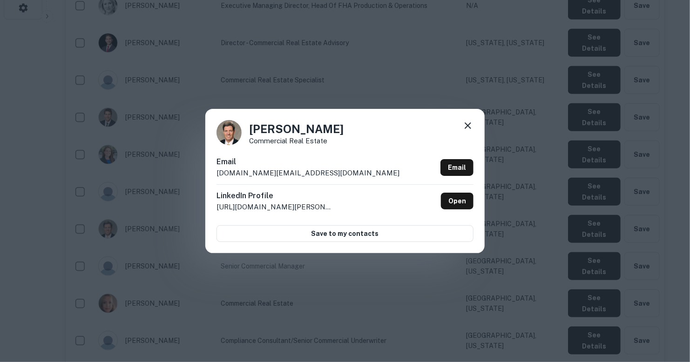
click at [286, 172] on div "Email [DOMAIN_NAME][EMAIL_ADDRESS][DOMAIN_NAME] Email" at bounding box center [344, 170] width 257 height 28
click at [423, 251] on div "[PERSON_NAME] Read Commercial Real Estate Email [DOMAIN_NAME][EMAIL_ADDRESS][DO…" at bounding box center [344, 181] width 279 height 144
click at [469, 123] on icon at bounding box center [467, 125] width 11 height 11
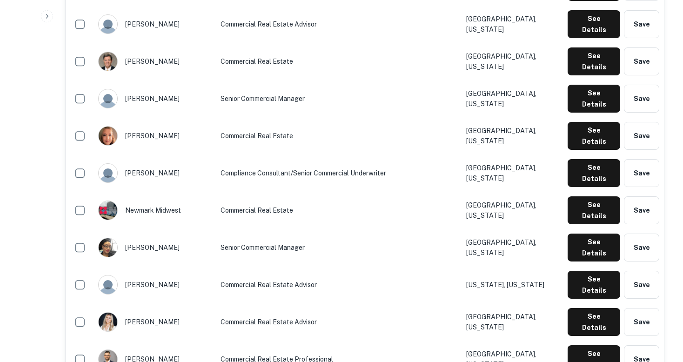
scroll to position [506, 0]
click at [593, 85] on button "See Details" at bounding box center [594, 99] width 53 height 28
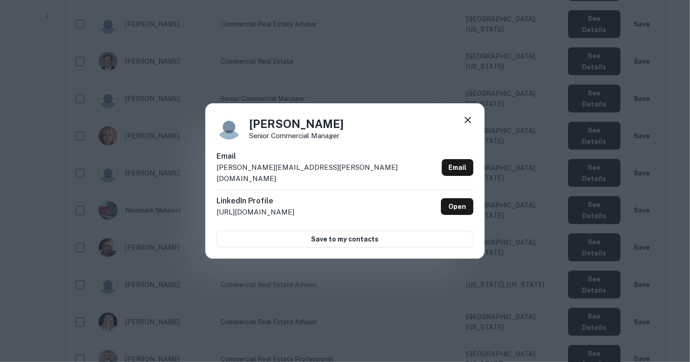
click at [290, 170] on p "[PERSON_NAME][EMAIL_ADDRESS][PERSON_NAME][DOMAIN_NAME]" at bounding box center [327, 173] width 222 height 22
click at [331, 98] on div "[PERSON_NAME] Senior Commercial Manager Email [PERSON_NAME][EMAIL_ADDRESS][PERS…" at bounding box center [345, 181] width 690 height 362
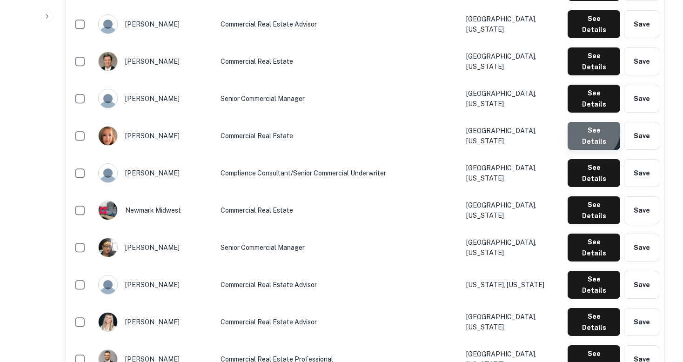
click at [590, 122] on button "See Details" at bounding box center [594, 136] width 53 height 28
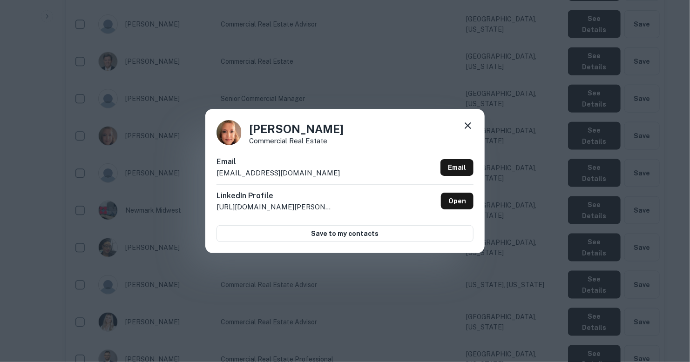
click at [278, 172] on div "Email [EMAIL_ADDRESS][DOMAIN_NAME] Email" at bounding box center [344, 170] width 257 height 28
click at [350, 59] on div "[PERSON_NAME] Commercial Real Estate Email [EMAIL_ADDRESS][DOMAIN_NAME] Email L…" at bounding box center [345, 181] width 690 height 362
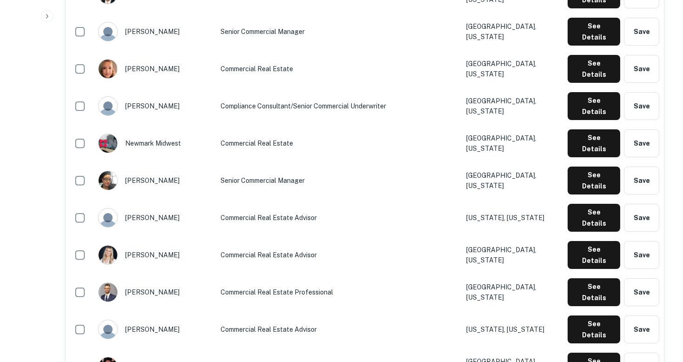
scroll to position [576, 0]
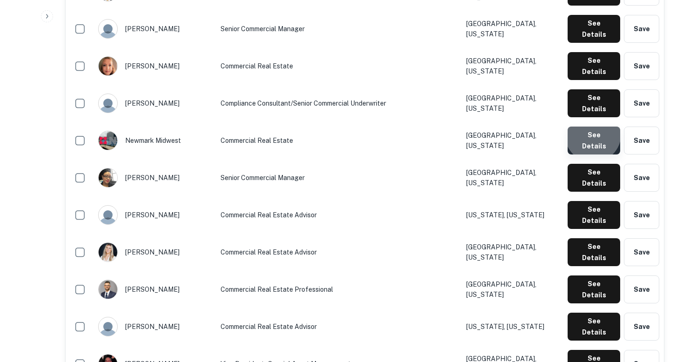
click at [594, 127] on button "See Details" at bounding box center [594, 141] width 53 height 28
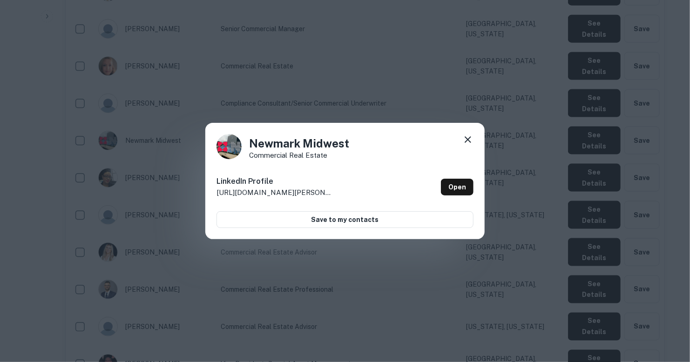
click at [466, 139] on icon at bounding box center [467, 139] width 11 height 11
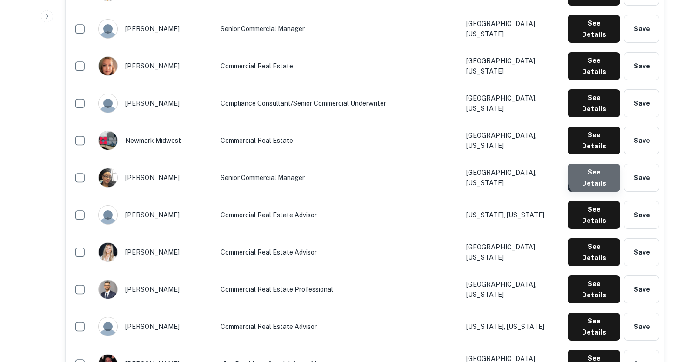
click at [605, 164] on button "See Details" at bounding box center [594, 178] width 53 height 28
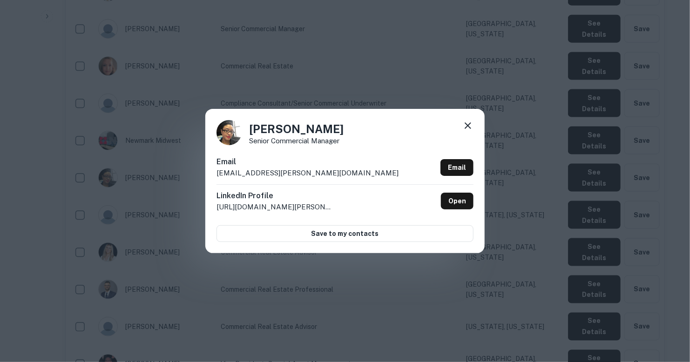
click at [287, 174] on p "[EMAIL_ADDRESS][PERSON_NAME][DOMAIN_NAME]" at bounding box center [307, 173] width 182 height 11
click at [361, 287] on div "[PERSON_NAME] Senior Commercial Manager Email [EMAIL_ADDRESS][PERSON_NAME][DOMA…" at bounding box center [345, 181] width 690 height 362
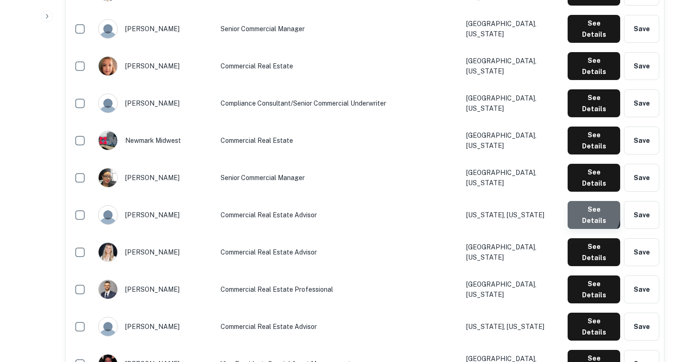
click at [583, 201] on button "See Details" at bounding box center [594, 215] width 53 height 28
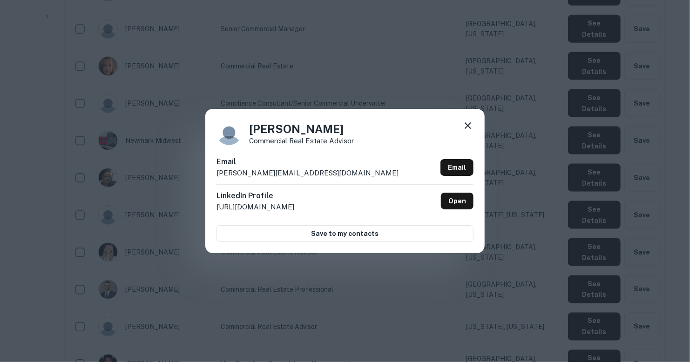
click at [297, 174] on div "Email [PERSON_NAME][EMAIL_ADDRESS][DOMAIN_NAME] Email" at bounding box center [344, 170] width 257 height 28
click at [392, 279] on div "[PERSON_NAME] Commercial Real Estate Advisor Email [PERSON_NAME][EMAIL_ADDRESS]…" at bounding box center [345, 181] width 690 height 362
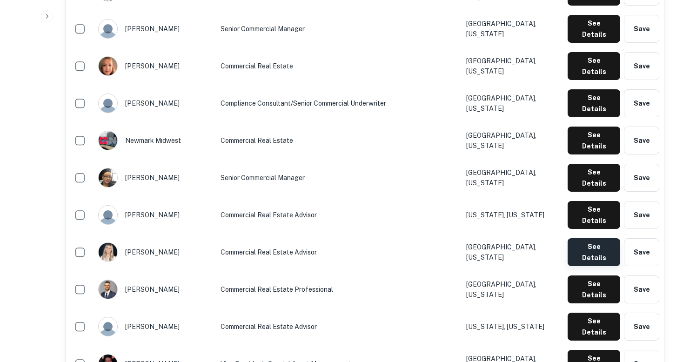
click at [589, 238] on button "See Details" at bounding box center [594, 252] width 53 height 28
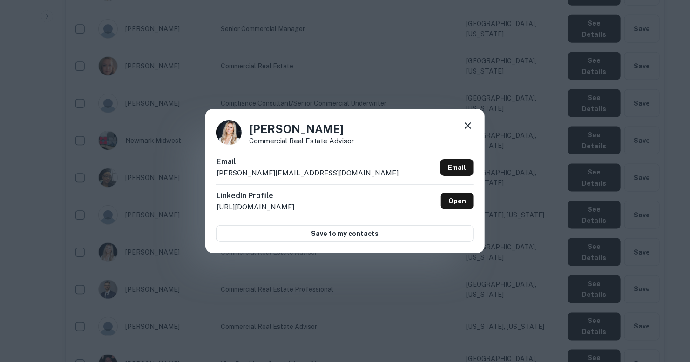
click at [310, 170] on div "Email [PERSON_NAME][EMAIL_ADDRESS][DOMAIN_NAME] Email" at bounding box center [344, 170] width 257 height 28
click at [410, 305] on div "[PERSON_NAME] Commercial Real Estate Advisor Email [EMAIL_ADDRESS][PERSON_NAME]…" at bounding box center [345, 181] width 690 height 362
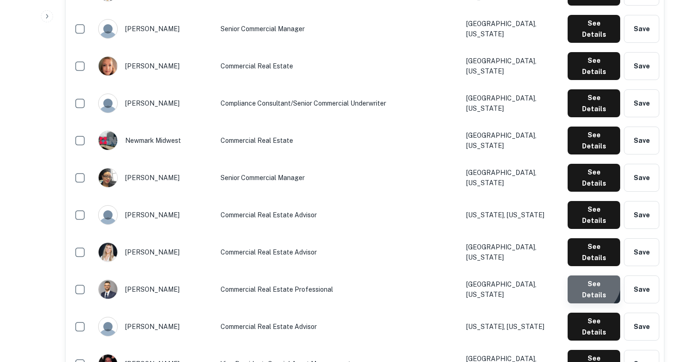
click at [589, 276] on button "See Details" at bounding box center [594, 290] width 53 height 28
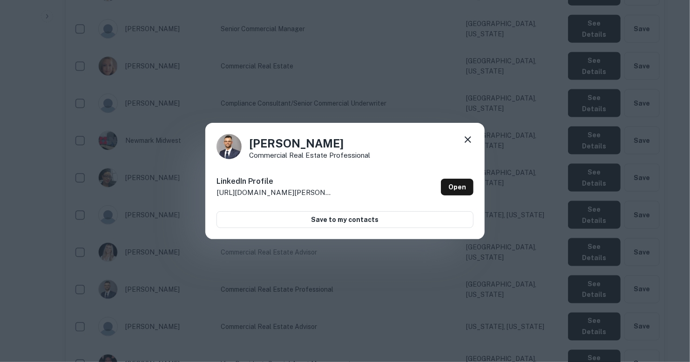
click at [461, 73] on div "[PERSON_NAME] Commercial Real Estate Professional LinkedIn Profile [URL][DOMAIN…" at bounding box center [345, 181] width 690 height 362
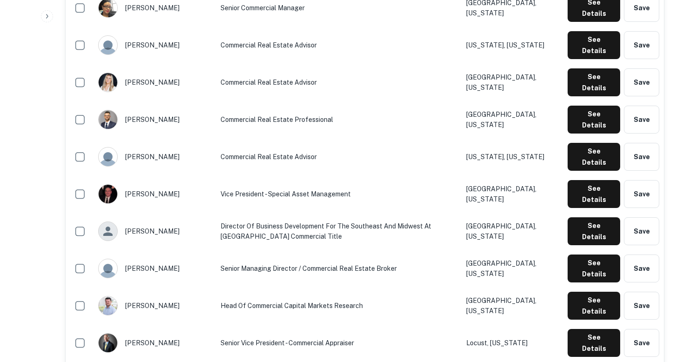
scroll to position [746, 0]
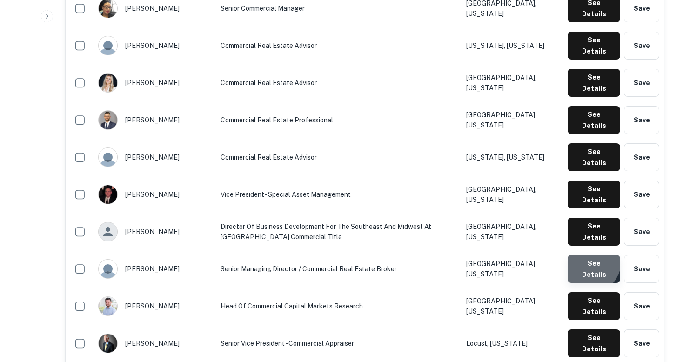
click at [589, 255] on button "See Details" at bounding box center [594, 269] width 53 height 28
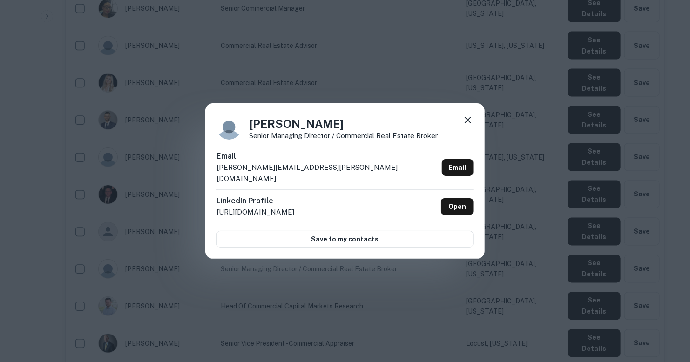
click at [289, 171] on p "[PERSON_NAME][EMAIL_ADDRESS][PERSON_NAME][DOMAIN_NAME]" at bounding box center [327, 173] width 222 height 22
click at [382, 294] on div "[PERSON_NAME] Senior Managing Director / Commercial Real Estate Broker Email [P…" at bounding box center [345, 181] width 690 height 362
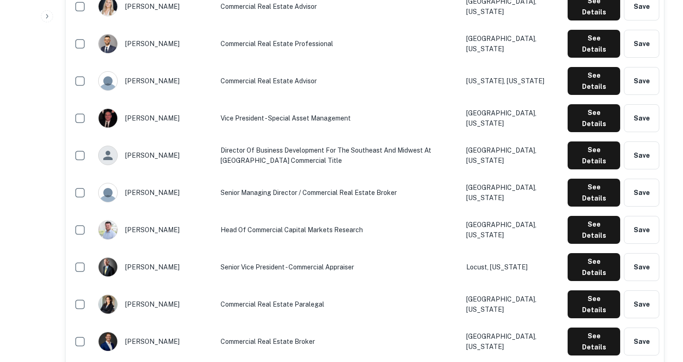
scroll to position [822, 0]
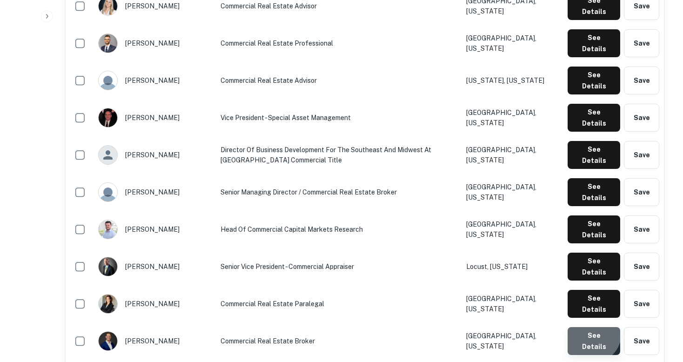
click at [592, 327] on button "See Details" at bounding box center [594, 341] width 53 height 28
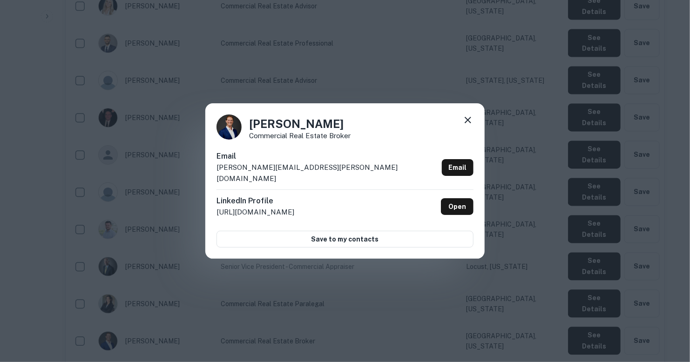
click at [304, 173] on div "Email [PERSON_NAME][EMAIL_ADDRESS][PERSON_NAME][DOMAIN_NAME] Email" at bounding box center [344, 170] width 257 height 39
click at [443, 294] on div "[PERSON_NAME] Commercial Real Estate Broker Email [PERSON_NAME][EMAIL_ADDRESS][…" at bounding box center [345, 181] width 690 height 362
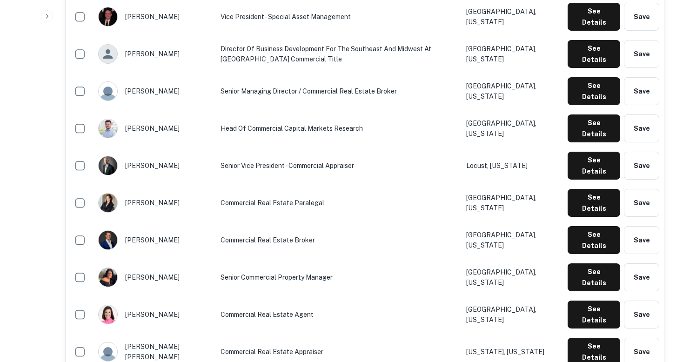
scroll to position [927, 0]
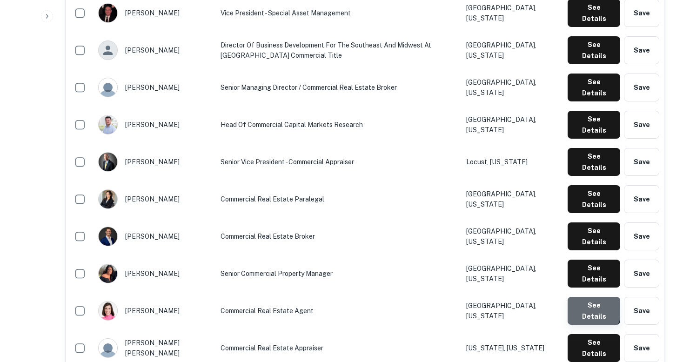
click at [589, 297] on button "See Details" at bounding box center [594, 311] width 53 height 28
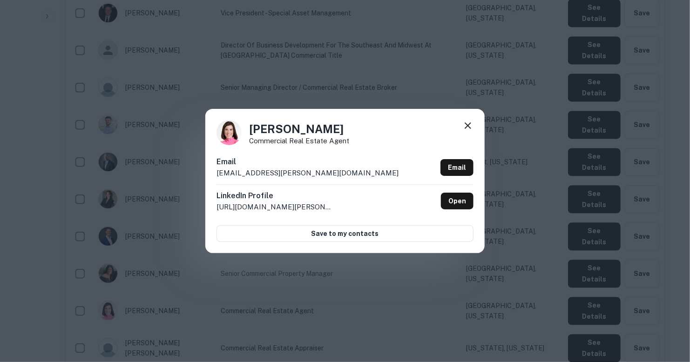
click at [294, 172] on div "Email [EMAIL_ADDRESS][PERSON_NAME][DOMAIN_NAME] Email" at bounding box center [344, 170] width 257 height 28
click at [467, 123] on icon at bounding box center [467, 125] width 11 height 11
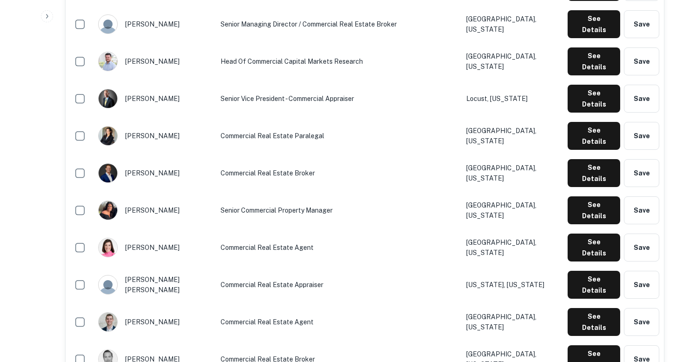
scroll to position [999, 0]
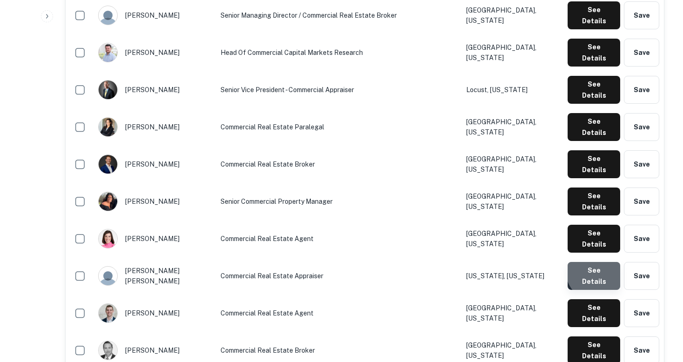
click at [598, 262] on button "See Details" at bounding box center [594, 276] width 53 height 28
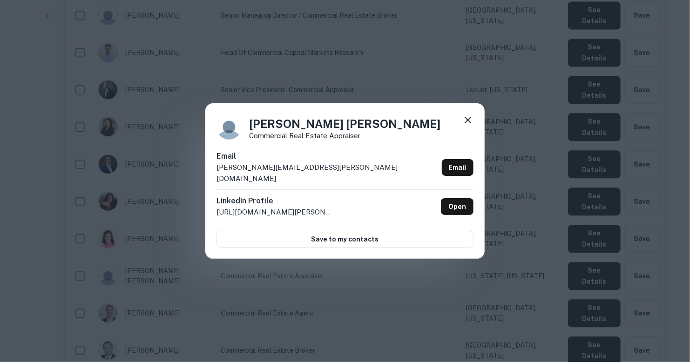
click at [306, 172] on p "[PERSON_NAME][EMAIL_ADDRESS][PERSON_NAME][DOMAIN_NAME]" at bounding box center [327, 173] width 222 height 22
click at [432, 300] on div "[PERSON_NAME] [PERSON_NAME] Commercial Real Estate Appraiser [PERSON_NAME] [PER…" at bounding box center [345, 181] width 690 height 362
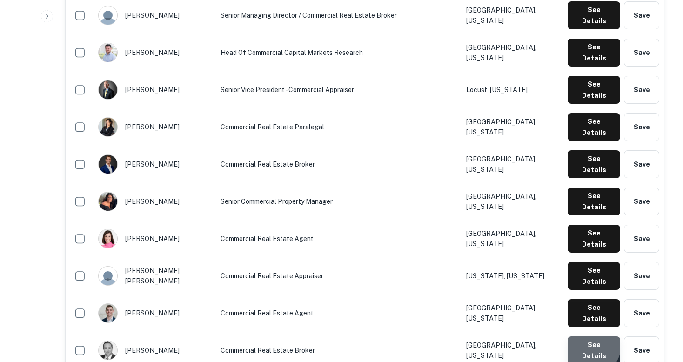
click at [592, 337] on button "See Details" at bounding box center [594, 351] width 53 height 28
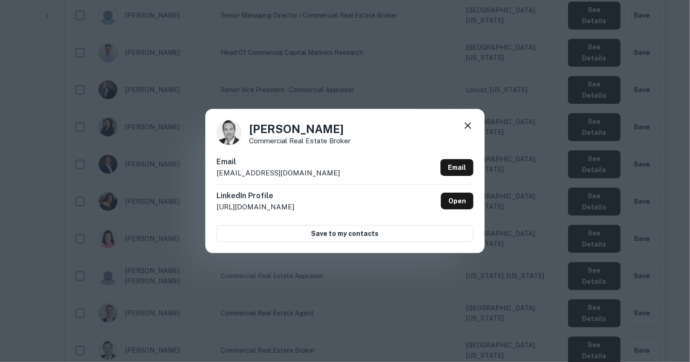
click at [290, 172] on p "[EMAIL_ADDRESS][DOMAIN_NAME]" at bounding box center [277, 173] width 123 height 11
click at [416, 81] on div "[PERSON_NAME] Commercial Real Estate Broker Email [EMAIL_ADDRESS][DOMAIN_NAME] …" at bounding box center [345, 181] width 690 height 362
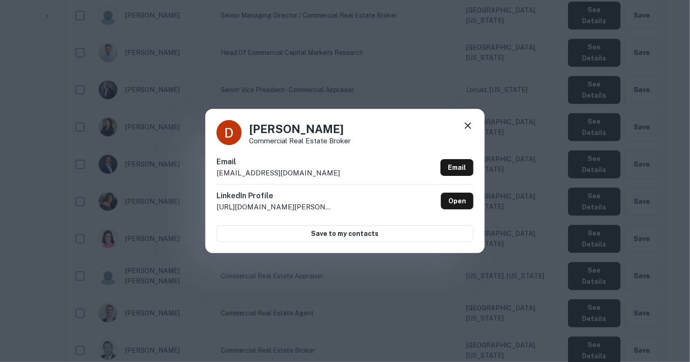
click at [274, 173] on div "Email [EMAIL_ADDRESS][DOMAIN_NAME] Email" at bounding box center [344, 170] width 257 height 28
click at [446, 101] on div "[PERSON_NAME] Commercial Real Estate Broker Email [EMAIL_ADDRESS][DOMAIN_NAME] …" at bounding box center [345, 181] width 690 height 362
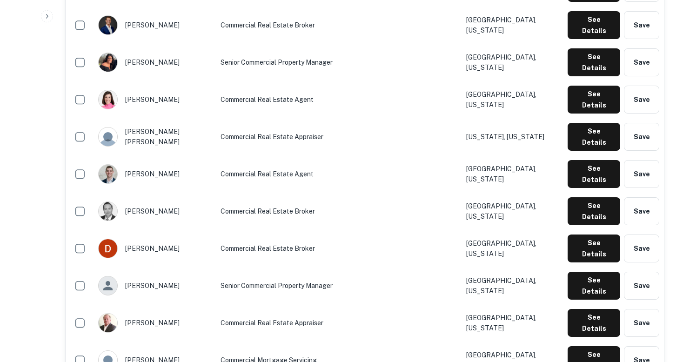
scroll to position [1146, 0]
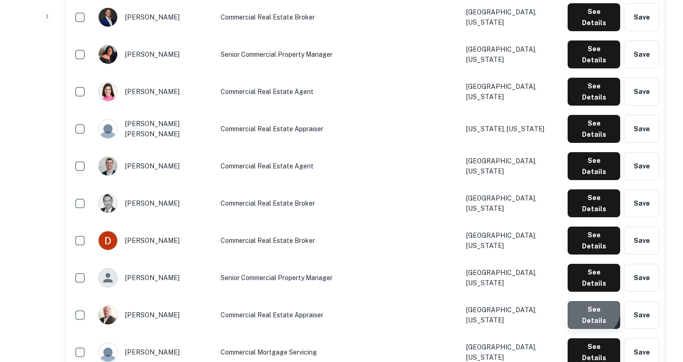
click at [587, 301] on button "See Details" at bounding box center [594, 315] width 53 height 28
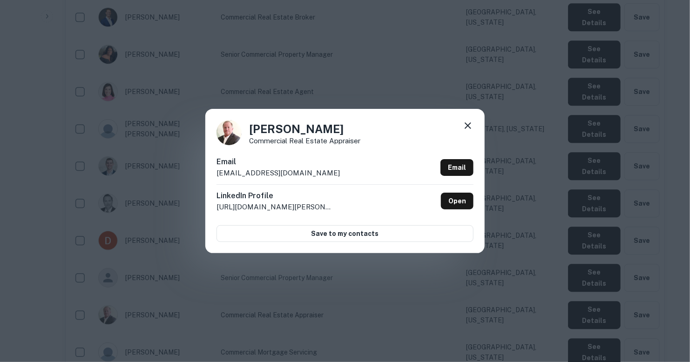
click at [320, 171] on p "[EMAIL_ADDRESS][DOMAIN_NAME]" at bounding box center [277, 173] width 123 height 11
click at [469, 126] on icon at bounding box center [467, 125] width 11 height 11
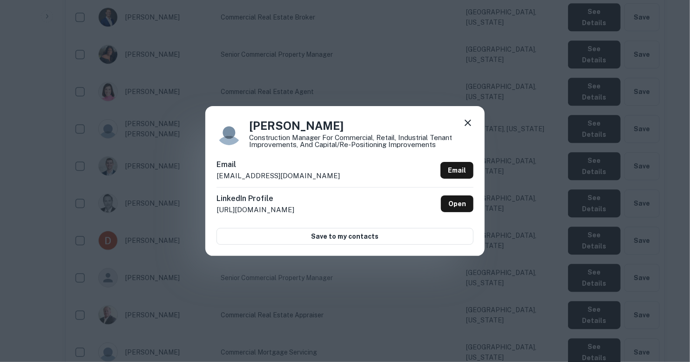
click at [299, 176] on div "Email [EMAIL_ADDRESS][DOMAIN_NAME] Email" at bounding box center [344, 173] width 257 height 28
click at [469, 119] on icon at bounding box center [467, 122] width 11 height 11
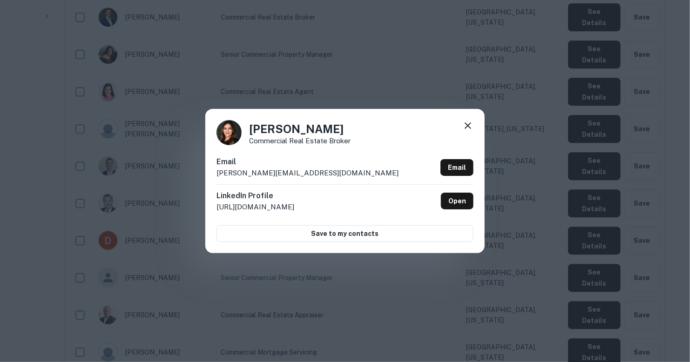
click at [298, 171] on div "Email [PERSON_NAME][EMAIL_ADDRESS][DOMAIN_NAME] Email" at bounding box center [344, 170] width 257 height 28
click at [386, 80] on div "[PERSON_NAME] Commercial Real Estate Broker Email [PERSON_NAME][EMAIL_ADDRESS][…" at bounding box center [345, 181] width 690 height 362
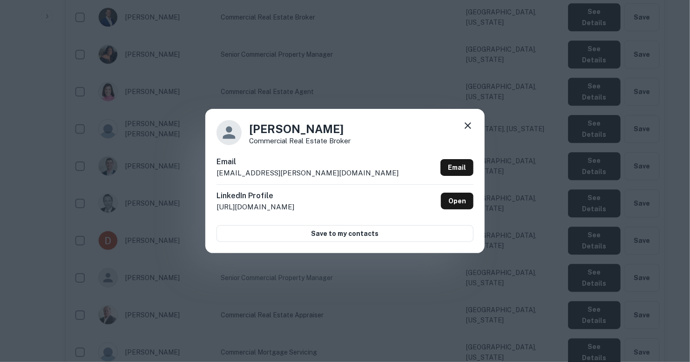
click at [283, 171] on p "[EMAIL_ADDRESS][PERSON_NAME][DOMAIN_NAME]" at bounding box center [307, 173] width 182 height 11
click at [284, 173] on p "[EMAIL_ADDRESS][PERSON_NAME][DOMAIN_NAME]" at bounding box center [307, 173] width 182 height 11
click at [379, 89] on div "[PERSON_NAME] Commercial Real Estate Broker Email [EMAIL_ADDRESS][PERSON_NAME][…" at bounding box center [345, 181] width 690 height 362
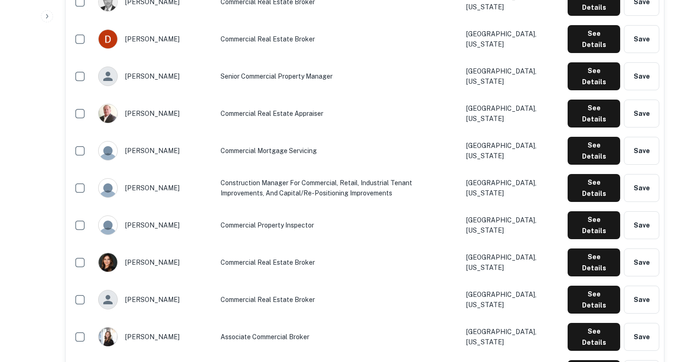
scroll to position [1352, 0]
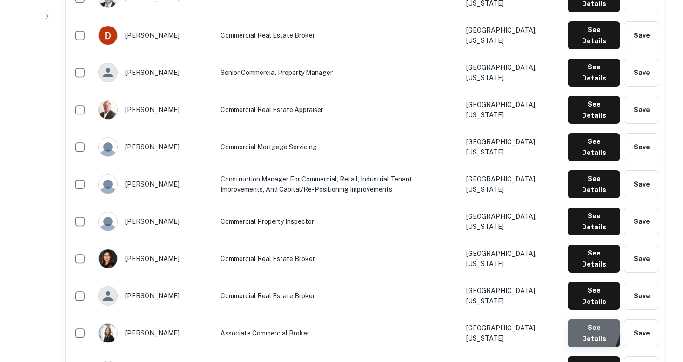
click at [578, 319] on button "See Details" at bounding box center [594, 333] width 53 height 28
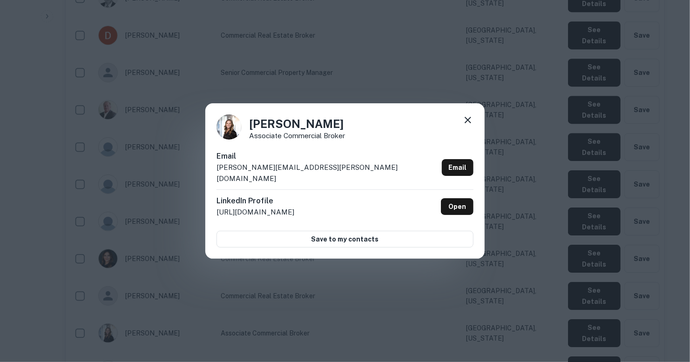
click at [299, 173] on p "[PERSON_NAME][EMAIL_ADDRESS][PERSON_NAME][DOMAIN_NAME]" at bounding box center [327, 173] width 222 height 22
click at [466, 123] on icon at bounding box center [467, 120] width 11 height 11
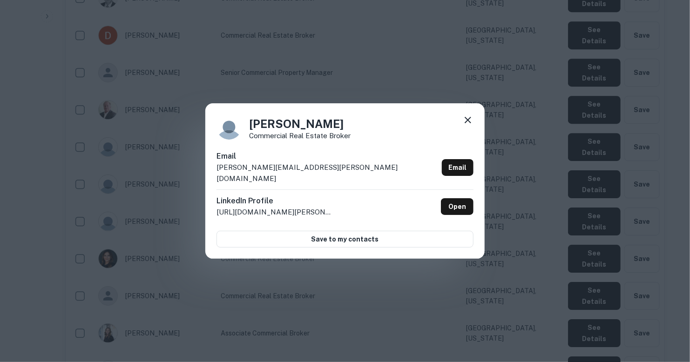
click at [317, 173] on div "Email [PERSON_NAME][EMAIL_ADDRESS][PERSON_NAME][DOMAIN_NAME] Email" at bounding box center [344, 170] width 257 height 39
click at [465, 126] on icon at bounding box center [467, 120] width 11 height 11
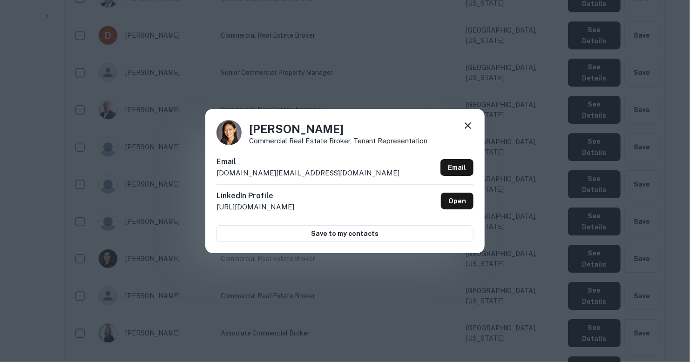
click at [276, 173] on div "Email [DOMAIN_NAME][EMAIL_ADDRESS][DOMAIN_NAME] Email" at bounding box center [344, 170] width 257 height 28
click at [470, 125] on icon at bounding box center [467, 125] width 11 height 11
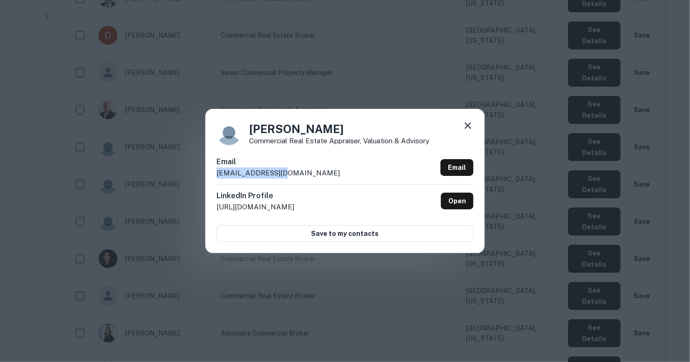
drag, startPoint x: 278, startPoint y: 171, endPoint x: 212, endPoint y: 171, distance: 65.6
click at [212, 171] on div "[PERSON_NAME] Commercial Real Estate Appraiser, Valuation & Advisory Email [EMA…" at bounding box center [344, 181] width 279 height 144
click at [470, 126] on icon at bounding box center [467, 125] width 11 height 11
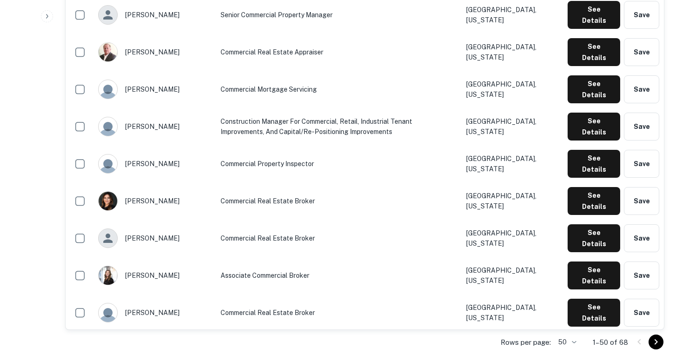
scroll to position [1422, 0]
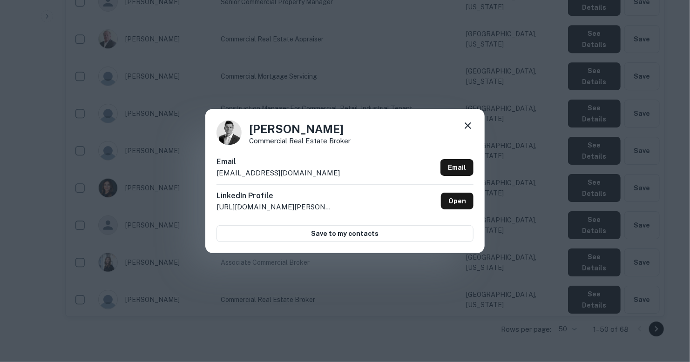
click at [280, 174] on div "Email [EMAIL_ADDRESS][DOMAIN_NAME] Email" at bounding box center [344, 170] width 257 height 28
click at [433, 83] on div "[PERSON_NAME] Commercial Real Estate Broker Email [EMAIL_ADDRESS][DOMAIN_NAME] …" at bounding box center [345, 181] width 690 height 362
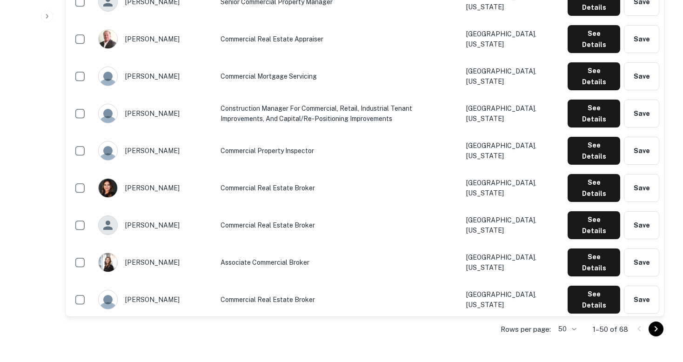
drag, startPoint x: 433, startPoint y: 83, endPoint x: 354, endPoint y: 203, distance: 144.2
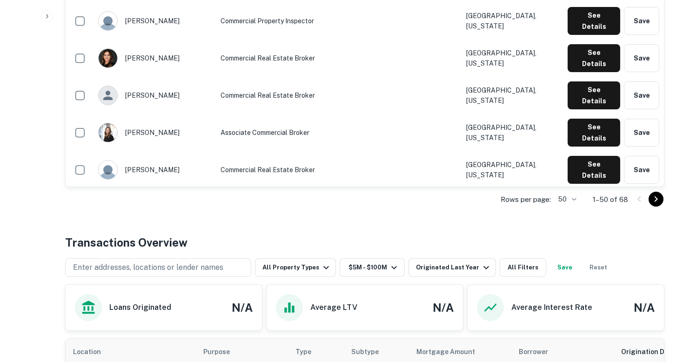
scroll to position [1556, 0]
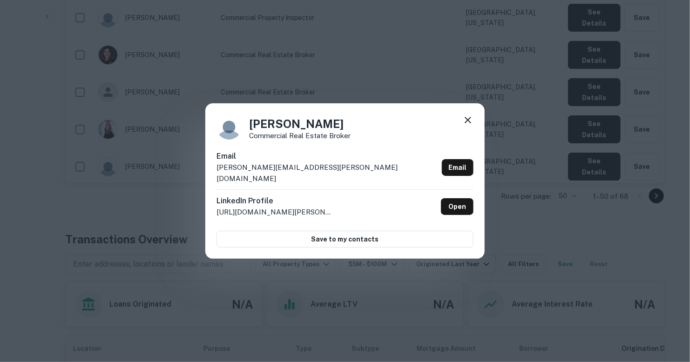
click at [296, 172] on div "Email [PERSON_NAME][EMAIL_ADDRESS][PERSON_NAME][DOMAIN_NAME] Email" at bounding box center [344, 170] width 257 height 39
click at [467, 124] on icon at bounding box center [467, 120] width 11 height 11
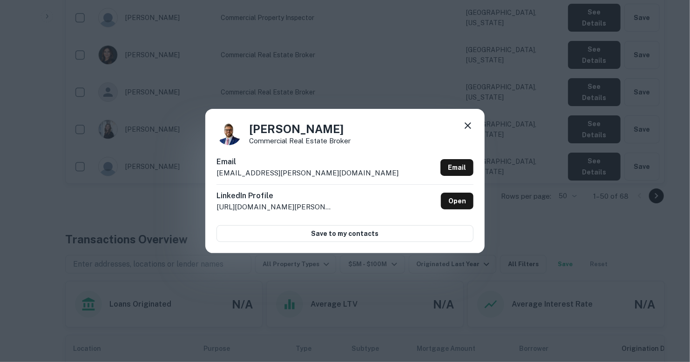
click at [306, 174] on p "[EMAIL_ADDRESS][PERSON_NAME][DOMAIN_NAME]" at bounding box center [307, 173] width 182 height 11
click at [469, 126] on icon at bounding box center [467, 125] width 11 height 11
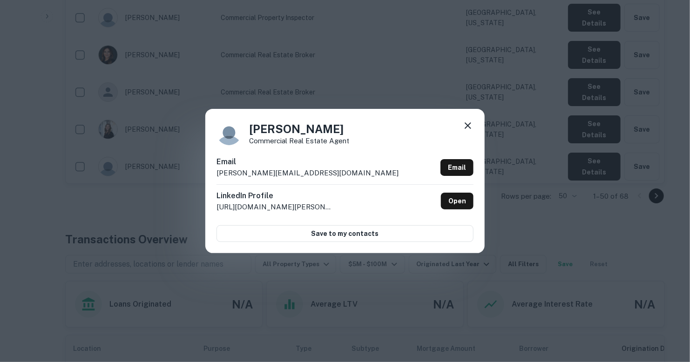
click at [283, 171] on div "Email [PERSON_NAME][EMAIL_ADDRESS][DOMAIN_NAME] Email" at bounding box center [344, 170] width 257 height 28
click at [387, 85] on div "[PERSON_NAME] Commercial Real Estate Agent Email [PERSON_NAME][EMAIL_ADDRESS][D…" at bounding box center [345, 181] width 690 height 362
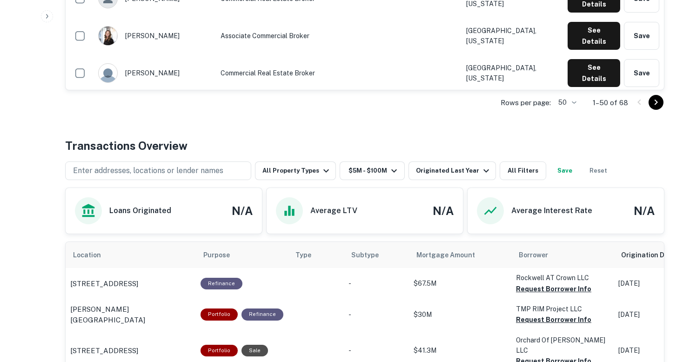
scroll to position [1652, 0]
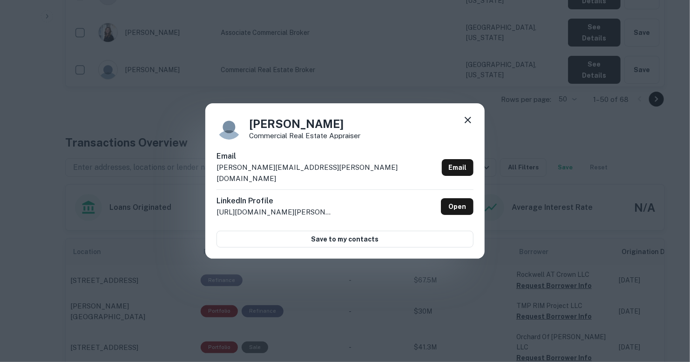
click at [293, 171] on p "[PERSON_NAME][EMAIL_ADDRESS][PERSON_NAME][DOMAIN_NAME]" at bounding box center [327, 173] width 222 height 22
click at [397, 66] on div "[PERSON_NAME] Commercial Real Estate Appraiser Email [PERSON_NAME][EMAIL_ADDRES…" at bounding box center [345, 181] width 690 height 362
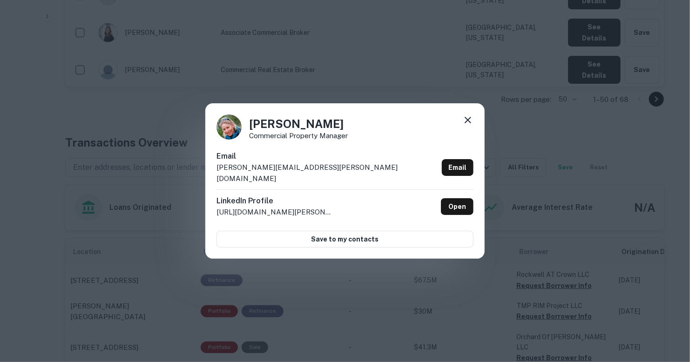
click at [299, 171] on p "[PERSON_NAME][EMAIL_ADDRESS][PERSON_NAME][DOMAIN_NAME]" at bounding box center [327, 173] width 222 height 22
click at [580, 99] on div "[PERSON_NAME] Commercial Property Manager Email [PERSON_NAME][EMAIL_ADDRESS][PE…" at bounding box center [345, 181] width 690 height 362
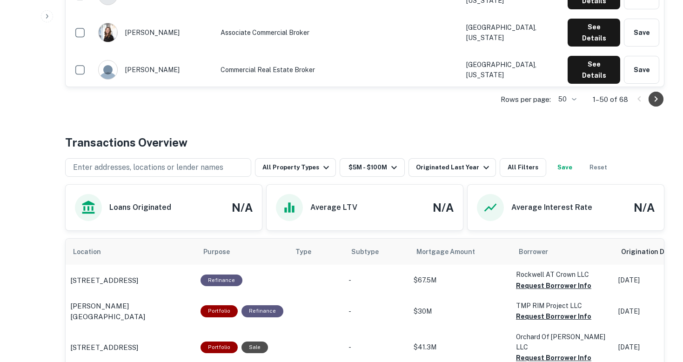
click at [653, 98] on icon "Go to next page" at bounding box center [656, 99] width 11 height 11
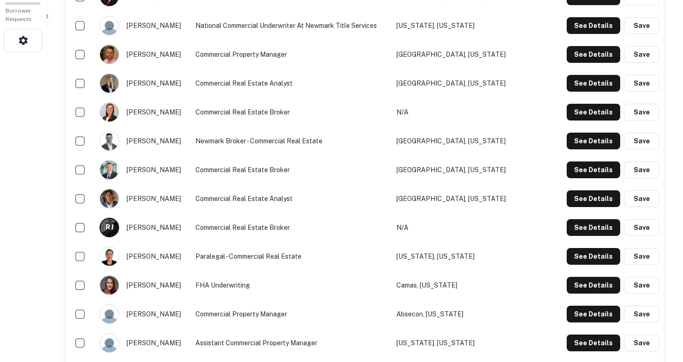
scroll to position [307, 0]
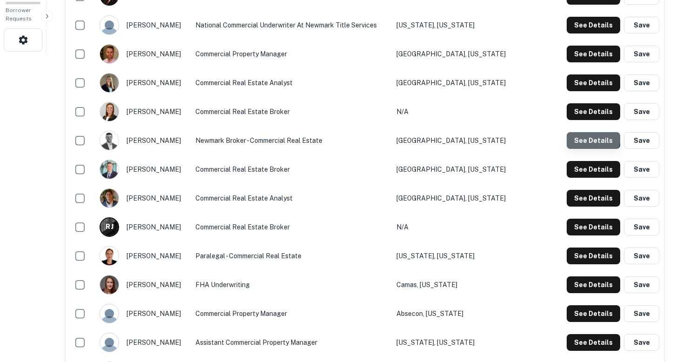
click at [590, 136] on button "See Details" at bounding box center [594, 140] width 54 height 17
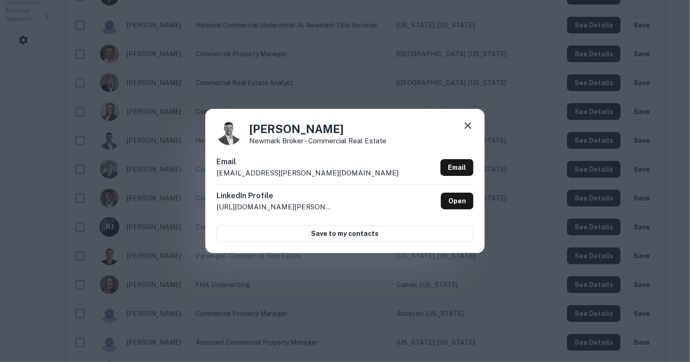
click at [297, 173] on div "Email [EMAIL_ADDRESS][PERSON_NAME][DOMAIN_NAME] Email" at bounding box center [344, 170] width 257 height 28
click at [349, 89] on div "[PERSON_NAME] [PERSON_NAME] Broker - Commercial Real Estate Email [EMAIL_ADDRES…" at bounding box center [345, 181] width 690 height 362
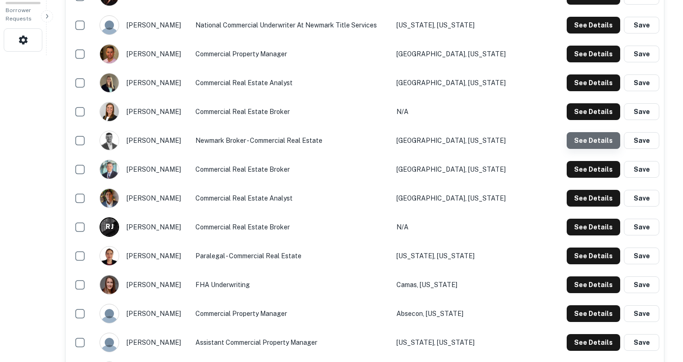
click at [596, 141] on button "See Details" at bounding box center [594, 140] width 54 height 17
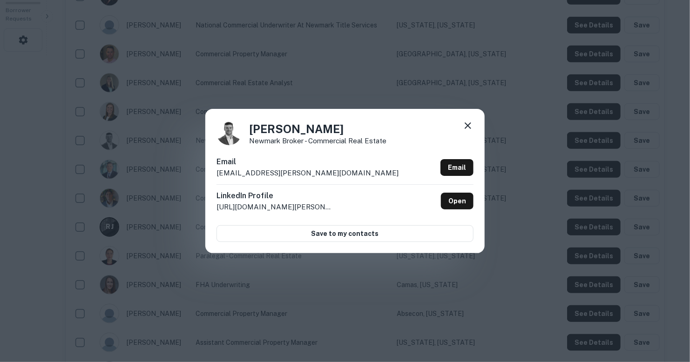
click at [296, 171] on div "Email [EMAIL_ADDRESS][PERSON_NAME][DOMAIN_NAME] Email" at bounding box center [344, 170] width 257 height 28
click at [468, 122] on icon at bounding box center [467, 125] width 11 height 11
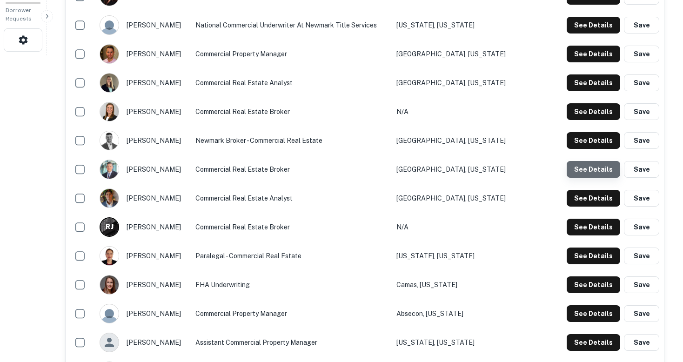
click at [600, 170] on button "See Details" at bounding box center [594, 169] width 54 height 17
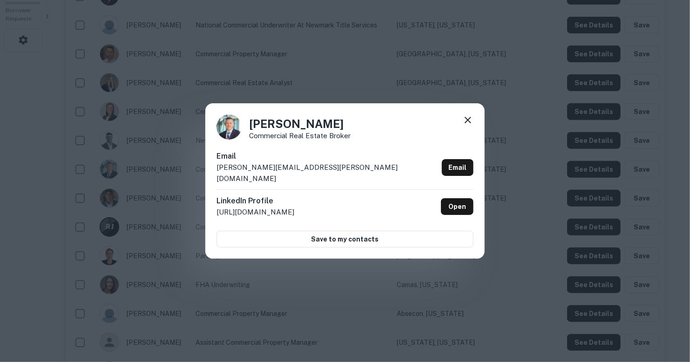
click at [297, 171] on p "[PERSON_NAME][EMAIL_ADDRESS][PERSON_NAME][DOMAIN_NAME]" at bounding box center [327, 173] width 222 height 22
click at [426, 313] on div "[PERSON_NAME] Commercial Real Estate Broker Email [PERSON_NAME][EMAIL_ADDRESS][…" at bounding box center [345, 181] width 690 height 362
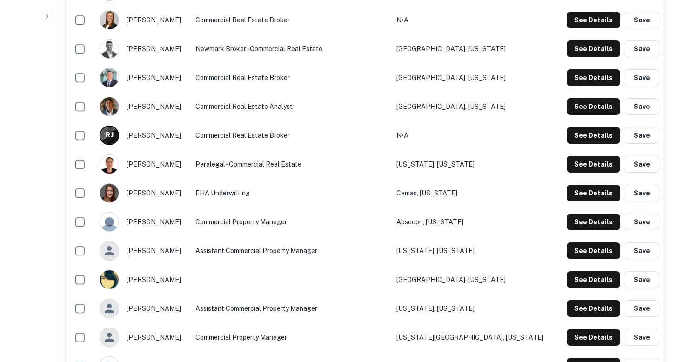
scroll to position [404, 0]
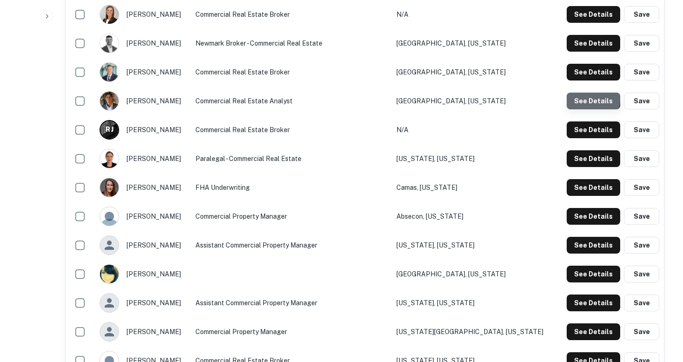
click at [589, 99] on button "See Details" at bounding box center [594, 101] width 54 height 17
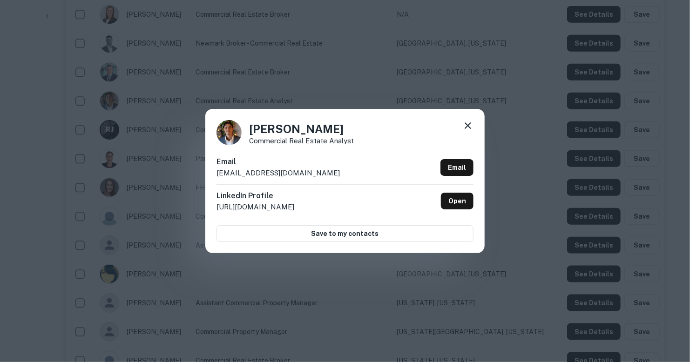
click at [285, 172] on p "[EMAIL_ADDRESS][DOMAIN_NAME]" at bounding box center [277, 173] width 123 height 11
click at [410, 281] on div "[PERSON_NAME] Commercial Real Estate Analyst Email [EMAIL_ADDRESS][DOMAIN_NAME]…" at bounding box center [345, 181] width 690 height 362
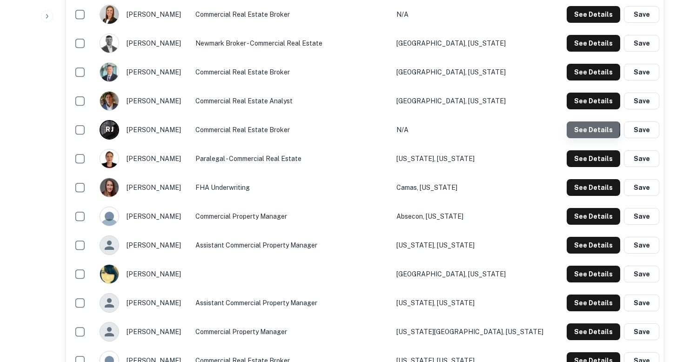
click at [585, 129] on button "See Details" at bounding box center [594, 129] width 54 height 17
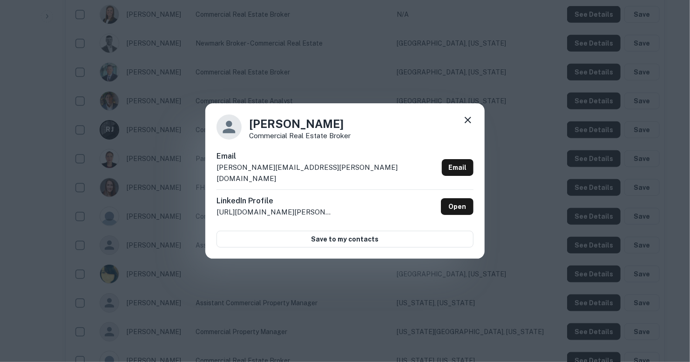
click at [298, 174] on div "Email [PERSON_NAME][EMAIL_ADDRESS][PERSON_NAME][DOMAIN_NAME] Email" at bounding box center [344, 170] width 257 height 39
click at [394, 83] on div "[PERSON_NAME] Commercial Real Estate Broker Email [PERSON_NAME][EMAIL_ADDRESS][…" at bounding box center [345, 181] width 690 height 362
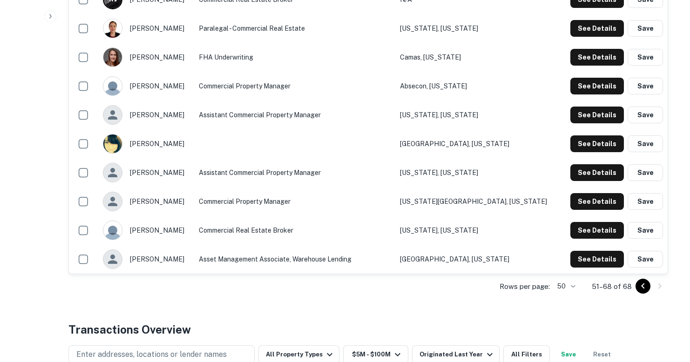
scroll to position [538, 0]
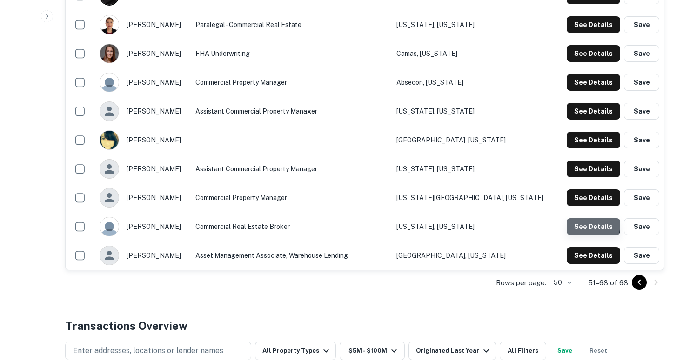
click at [587, 224] on button "See Details" at bounding box center [594, 226] width 54 height 17
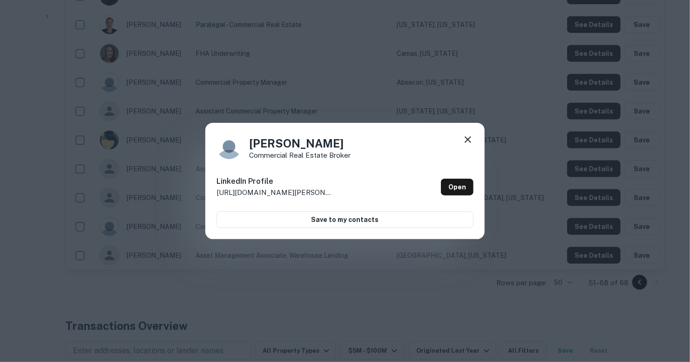
drag, startPoint x: 351, startPoint y: 148, endPoint x: 253, endPoint y: 145, distance: 98.7
click at [253, 145] on div "[PERSON_NAME] commercial real estate broker" at bounding box center [344, 146] width 257 height 25
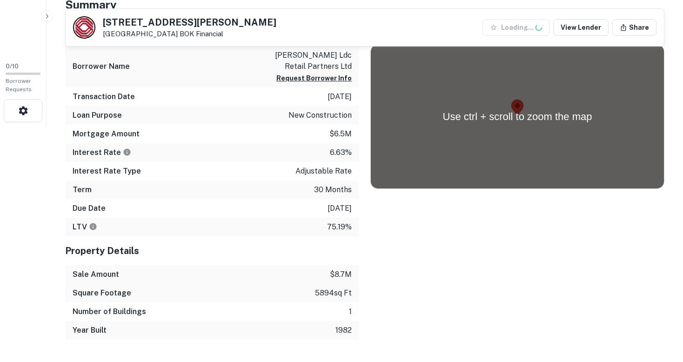
scroll to position [236, 0]
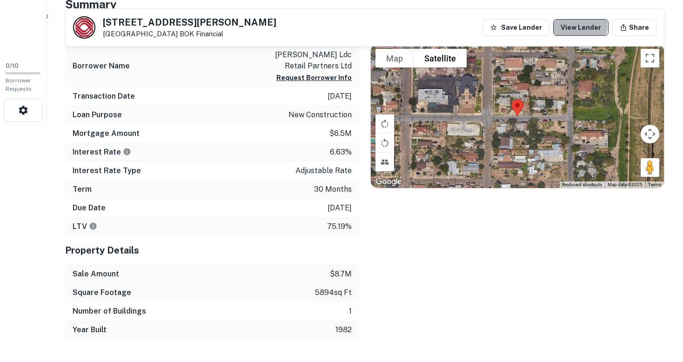
click at [579, 26] on link "View Lender" at bounding box center [580, 27] width 55 height 17
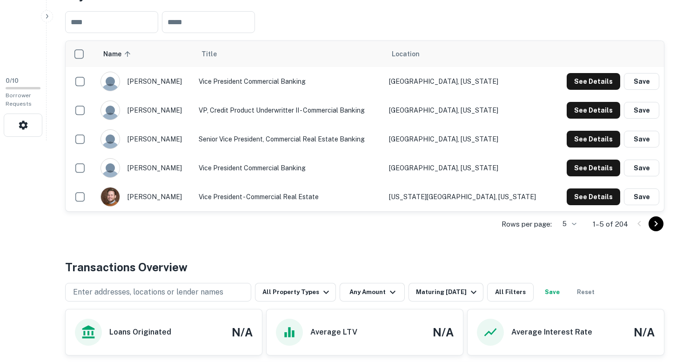
scroll to position [213, 0]
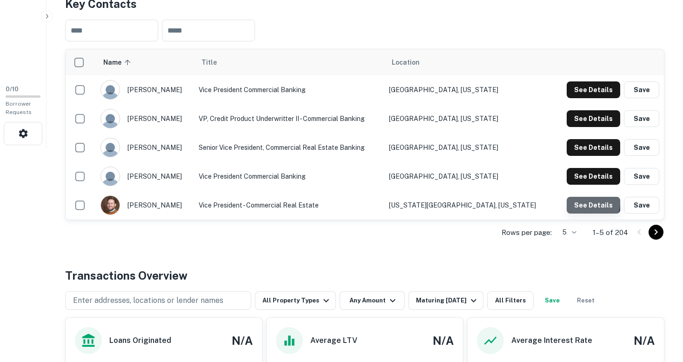
click at [592, 202] on button "See Details" at bounding box center [594, 205] width 54 height 17
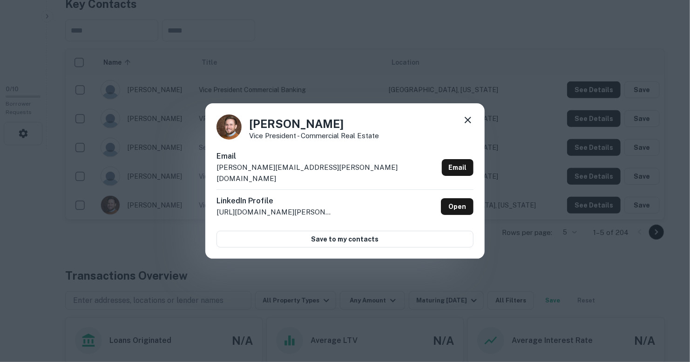
click at [303, 174] on div "Email alex.thompson@bokf.com Email" at bounding box center [344, 170] width 257 height 39
copy div "alex.thompson@bokf.com Email"
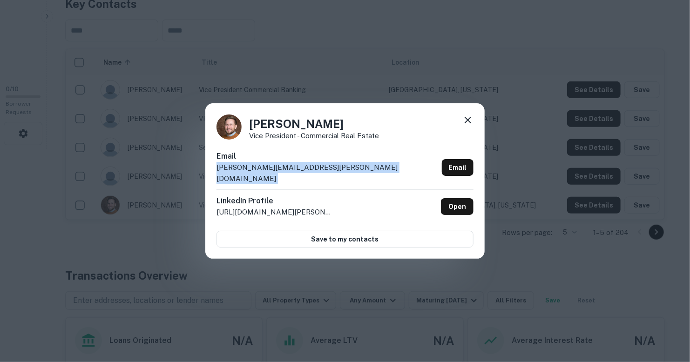
click at [466, 122] on icon at bounding box center [467, 120] width 11 height 11
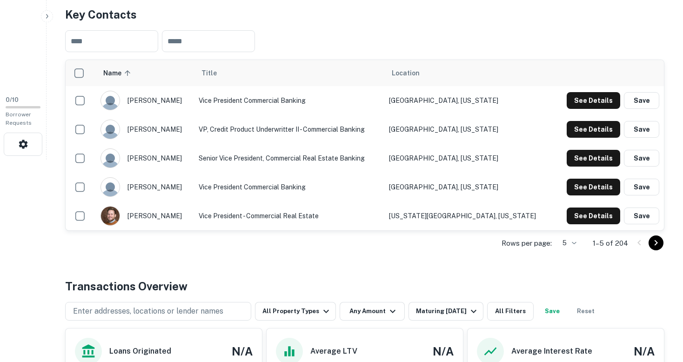
scroll to position [202, 0]
click at [653, 242] on icon "Go to next page" at bounding box center [656, 243] width 11 height 11
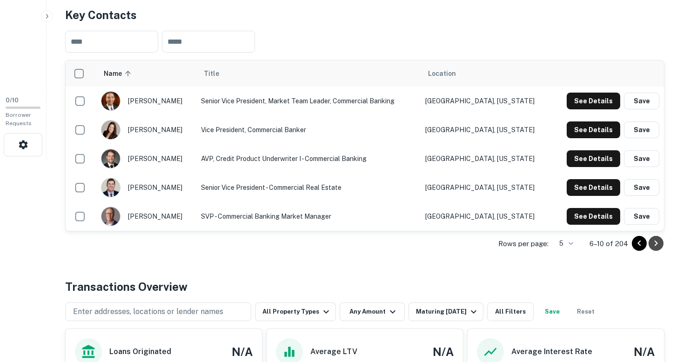
click at [655, 240] on icon "Go to next page" at bounding box center [656, 243] width 11 height 11
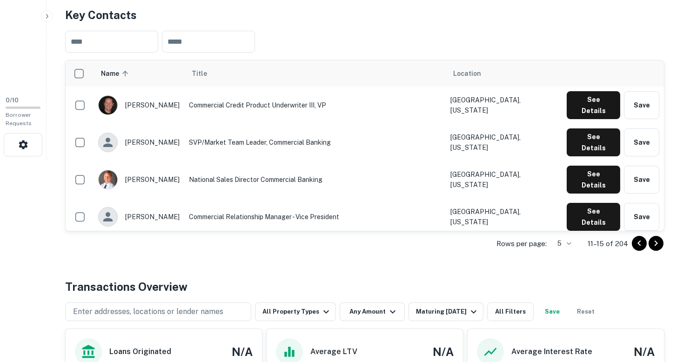
scroll to position [0, 0]
